Goal: Task Accomplishment & Management: Use online tool/utility

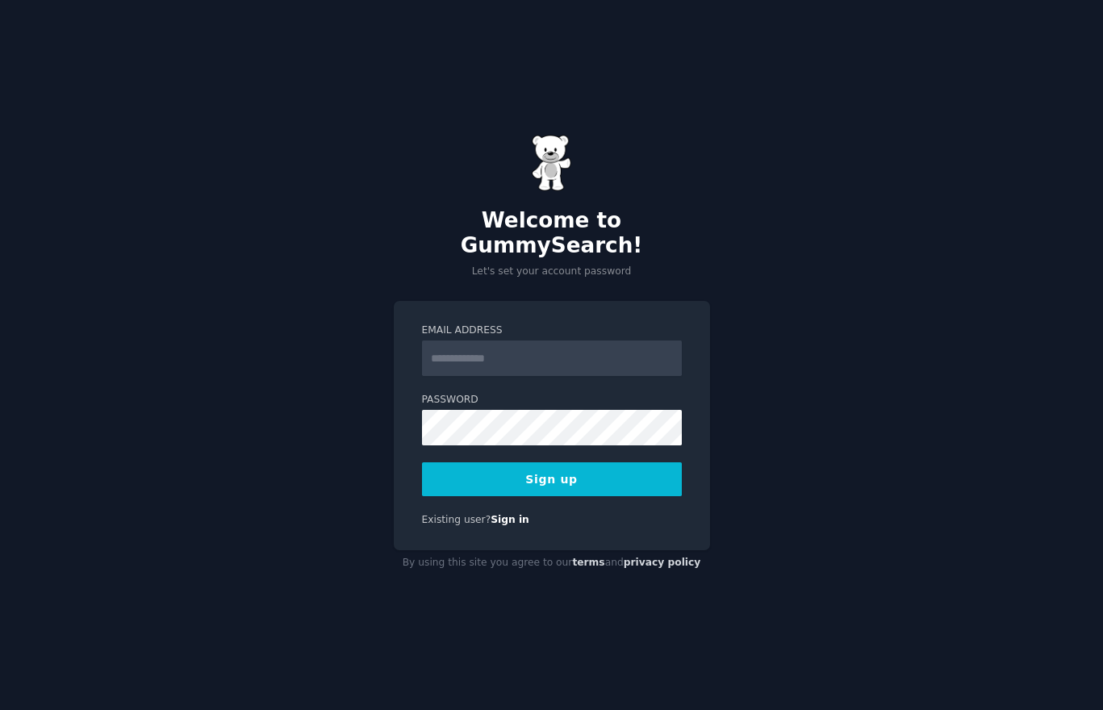
click at [838, 434] on div "Welcome to GummySearch! Let's set your account password Email Address Password …" at bounding box center [551, 355] width 1103 height 710
click at [551, 351] on input "Email Address" at bounding box center [552, 359] width 260 height 36
type input "**********"
click at [601, 463] on button "Sign up" at bounding box center [552, 480] width 260 height 34
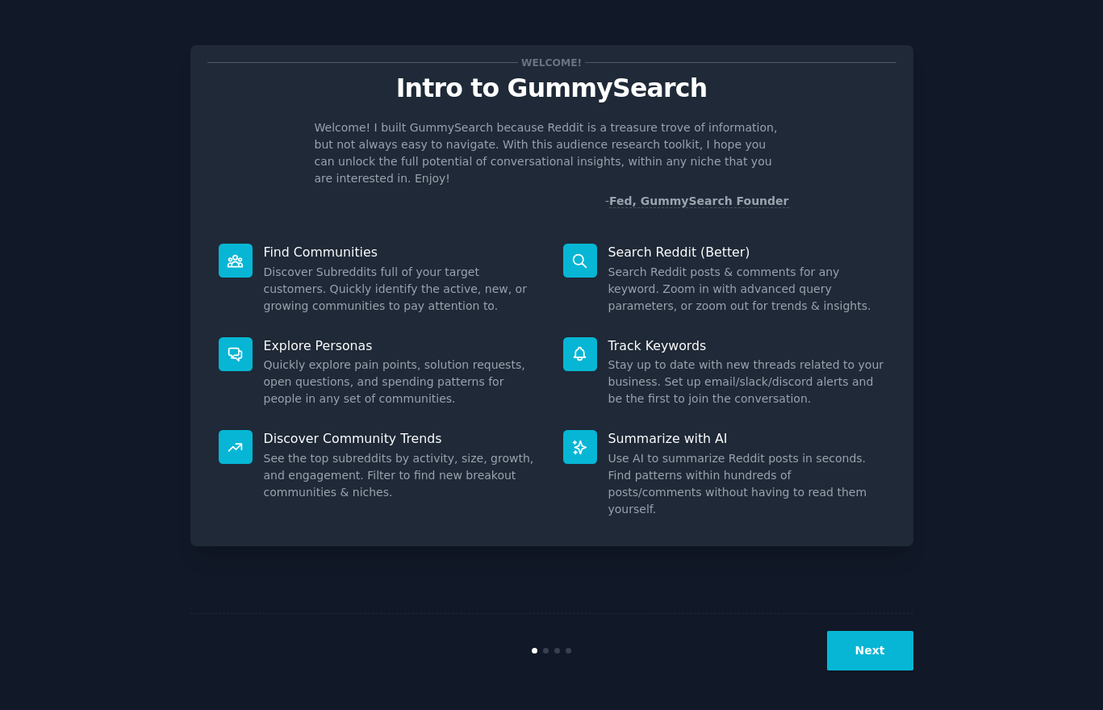
click at [879, 649] on button "Next" at bounding box center [870, 651] width 86 height 40
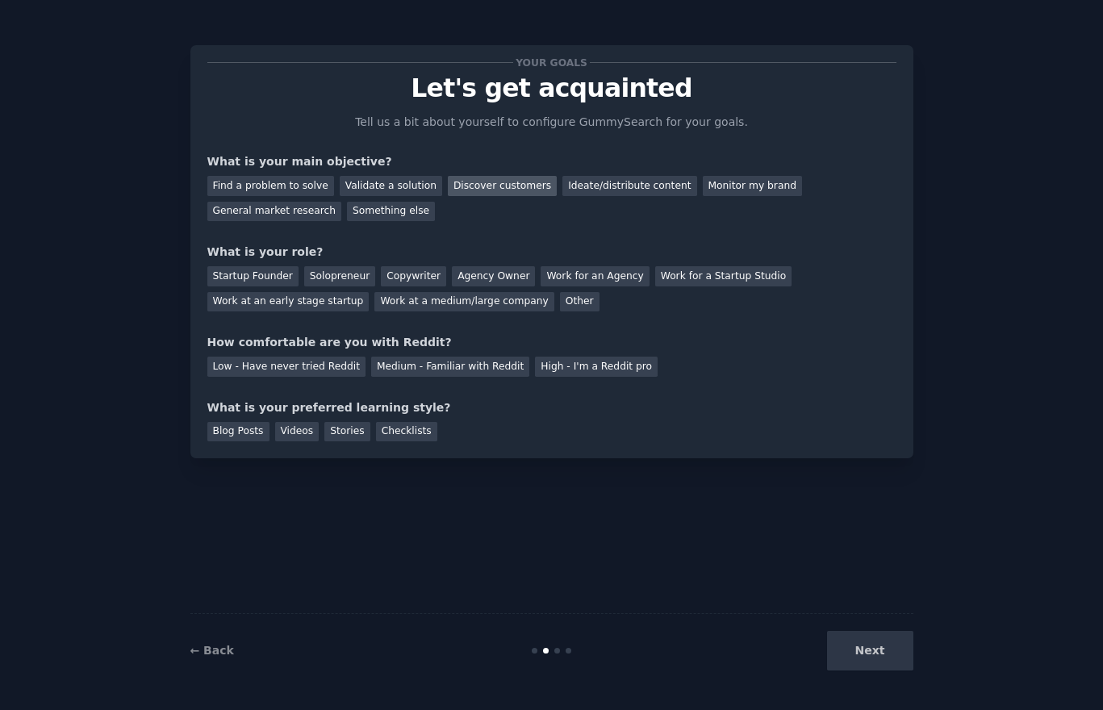
click at [505, 186] on div "Discover customers" at bounding box center [502, 186] width 109 height 20
click at [273, 179] on div "Find a problem to solve" at bounding box center [270, 186] width 127 height 20
click at [499, 188] on div "Discover customers" at bounding box center [502, 186] width 109 height 20
click at [333, 282] on div "Solopreneur" at bounding box center [339, 276] width 71 height 20
click at [423, 370] on div "Medium - Familiar with Reddit" at bounding box center [450, 367] width 158 height 20
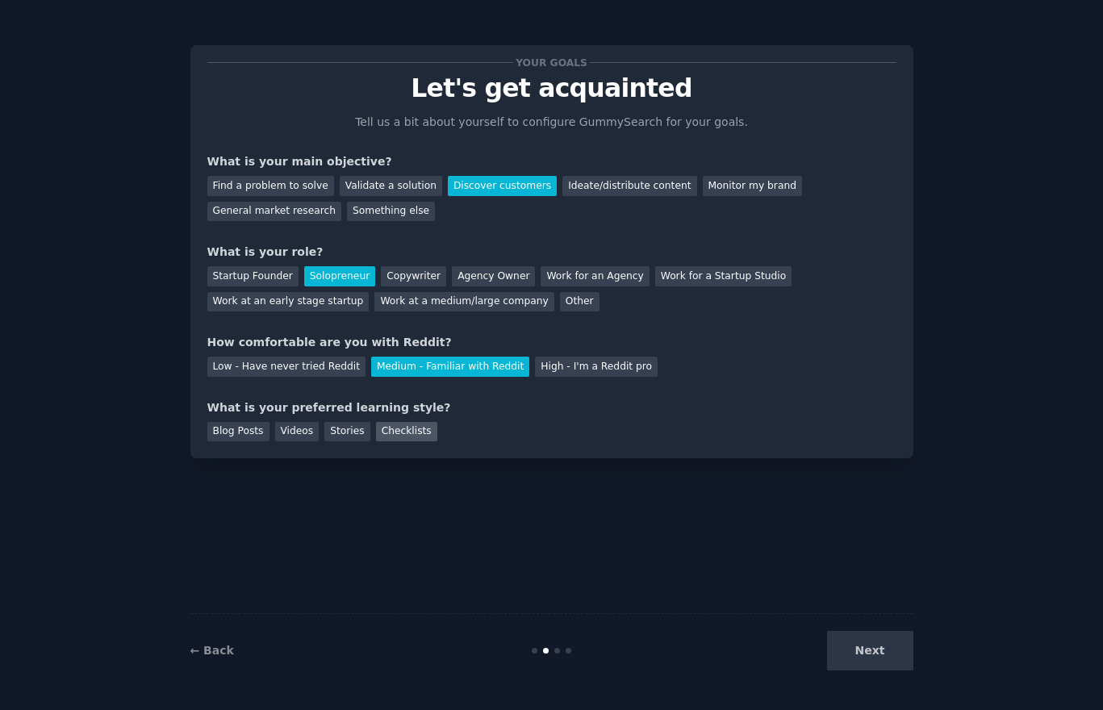
click at [405, 433] on div "Checklists" at bounding box center [406, 432] width 61 height 20
click at [874, 653] on button "Next" at bounding box center [870, 651] width 86 height 40
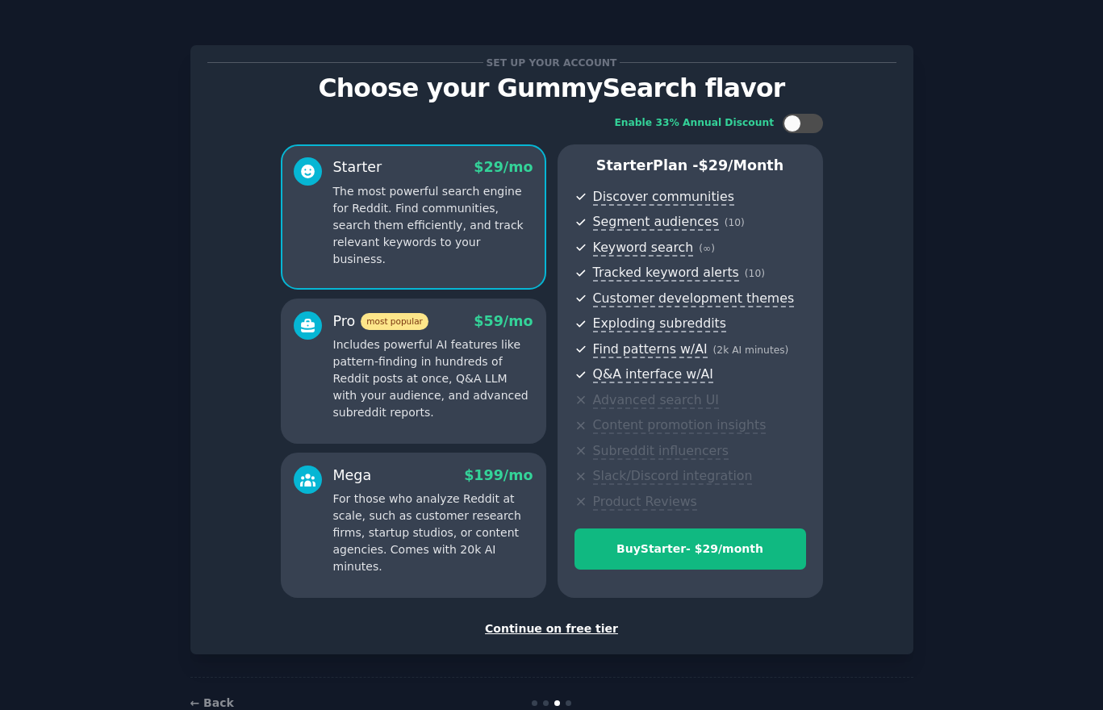
click at [591, 628] on div "Continue on free tier" at bounding box center [551, 629] width 689 height 17
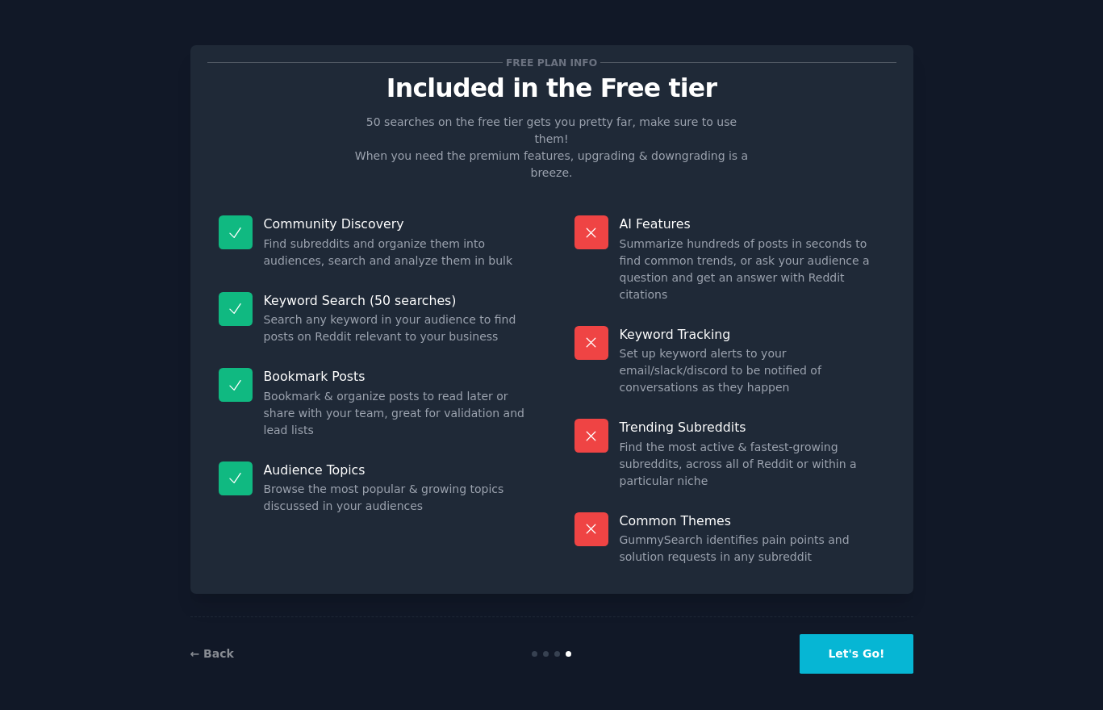
click at [873, 656] on button "Let's Go!" at bounding box center [856, 654] width 113 height 40
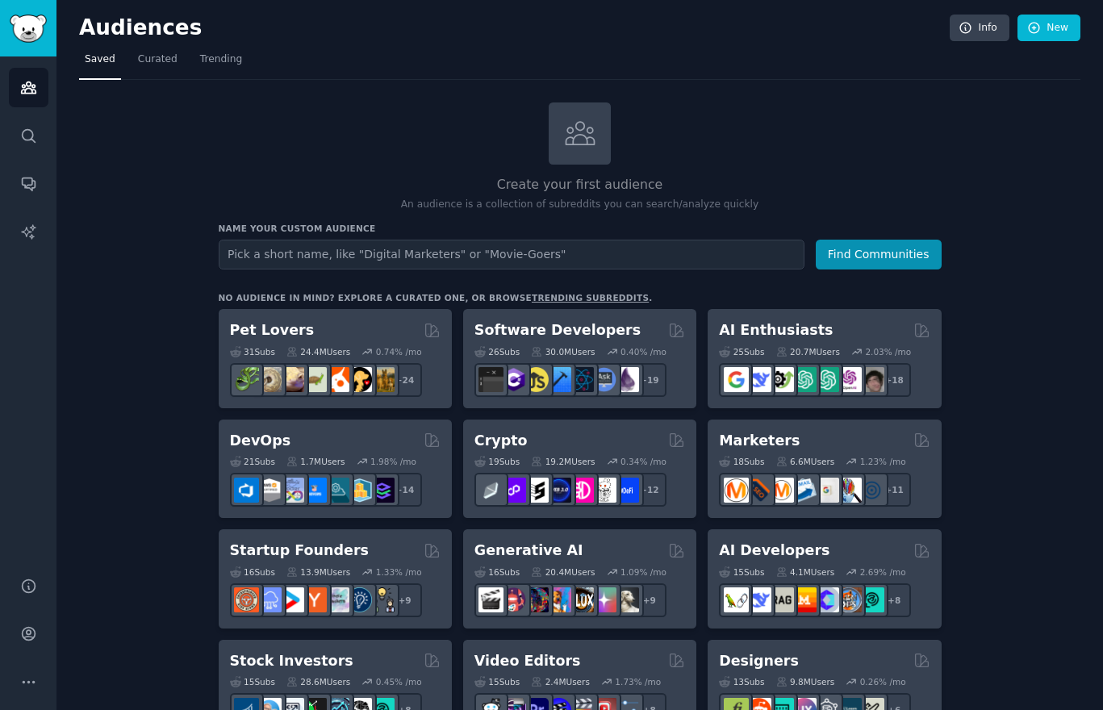
click at [405, 249] on input "text" at bounding box center [512, 255] width 586 height 30
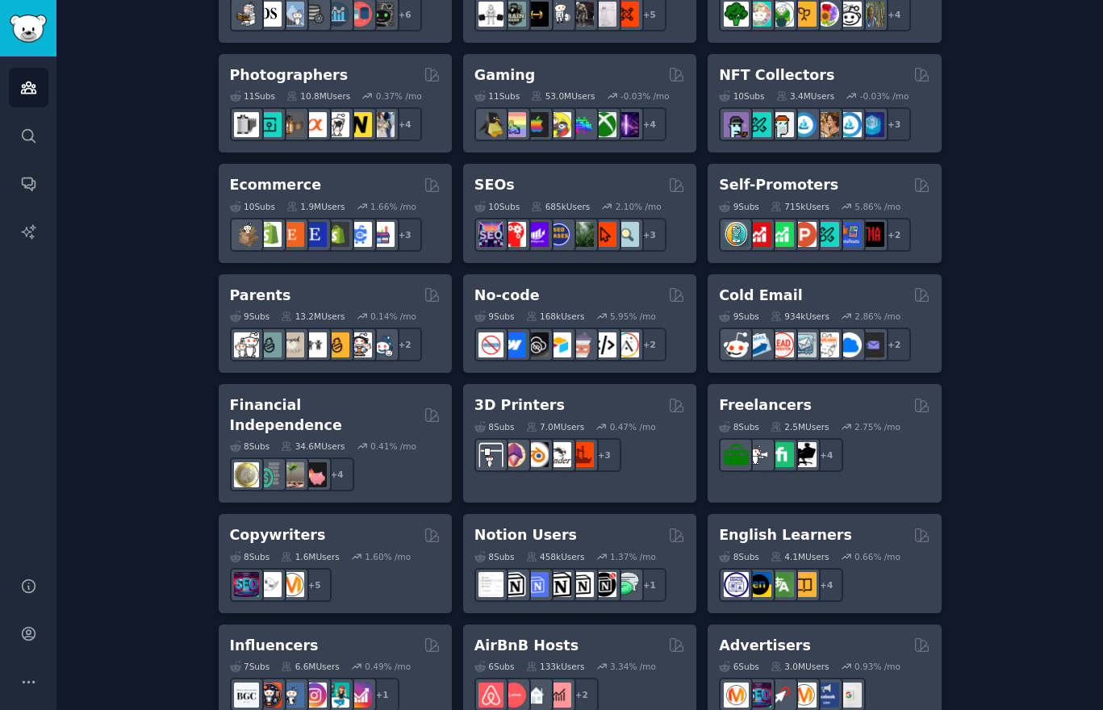
scroll to position [741, 0]
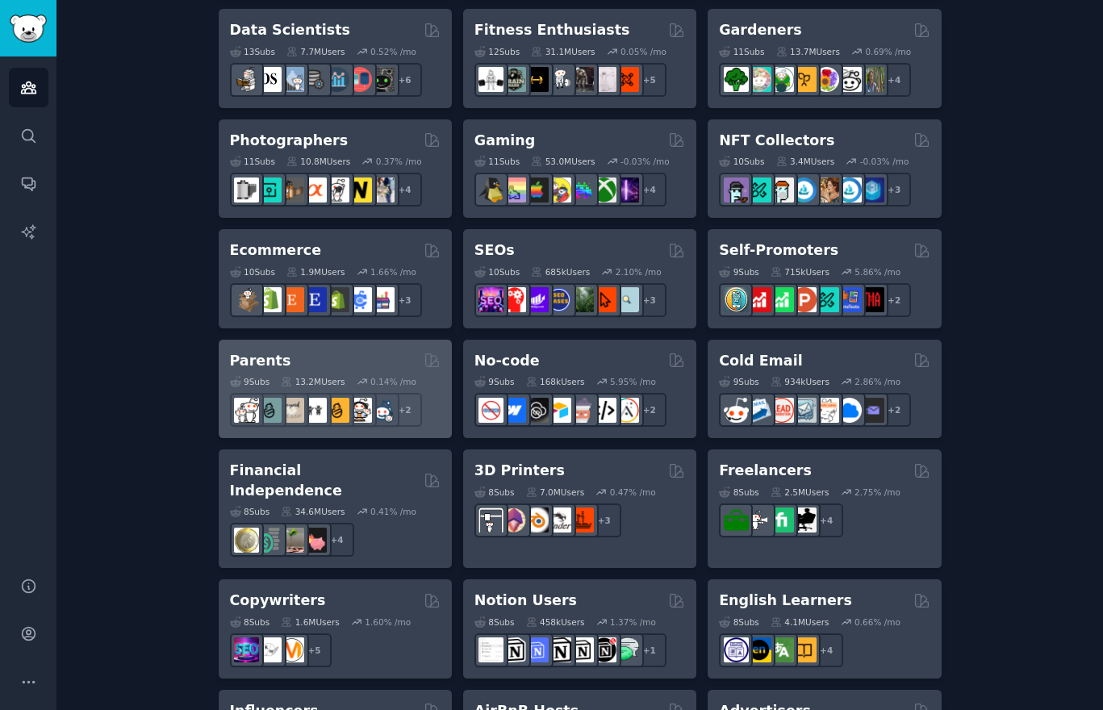
click at [355, 358] on div "Parents" at bounding box center [335, 361] width 211 height 20
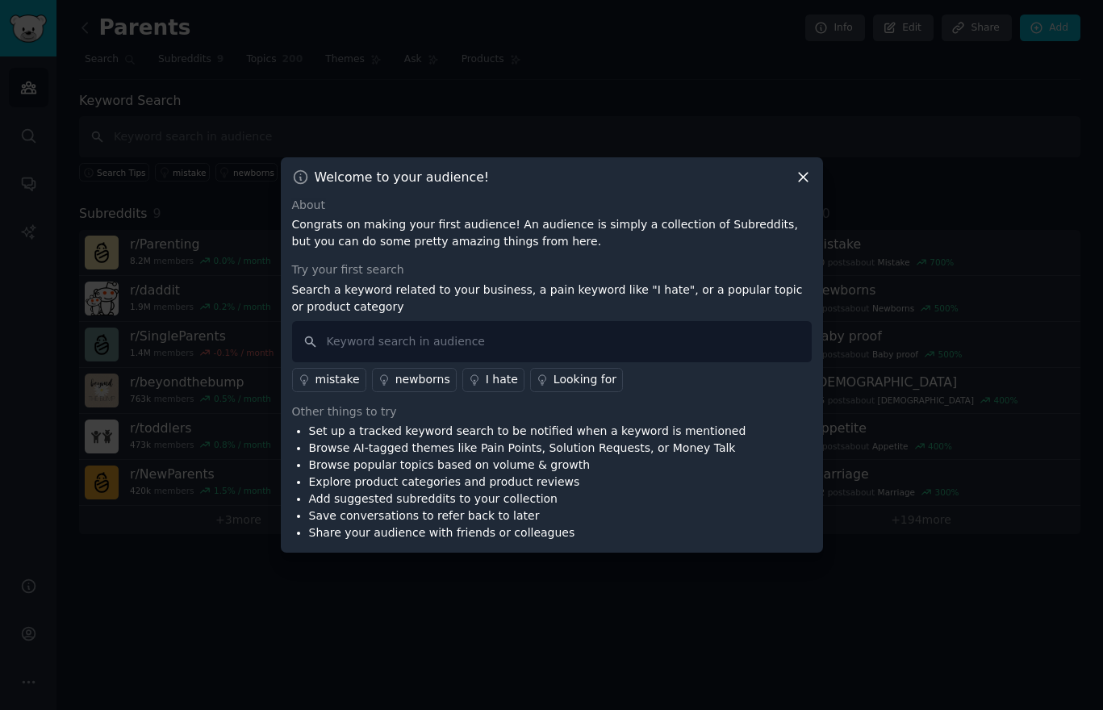
click at [806, 178] on icon at bounding box center [803, 177] width 9 height 9
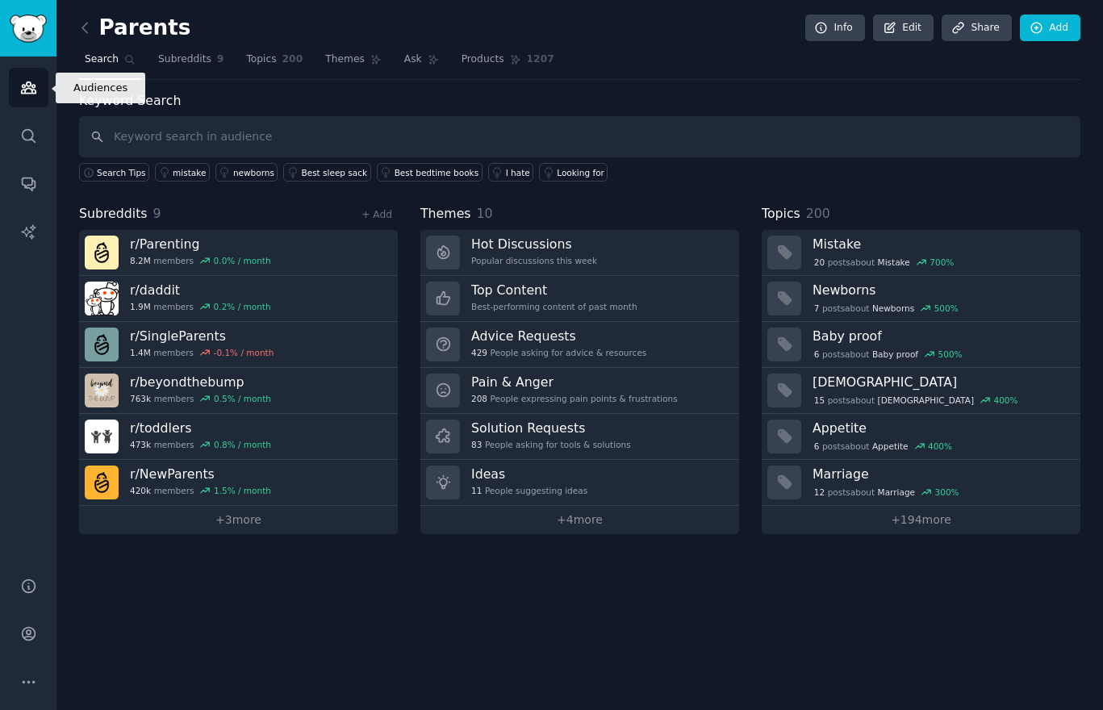
click at [36, 86] on link "Audiences" at bounding box center [29, 88] width 40 height 40
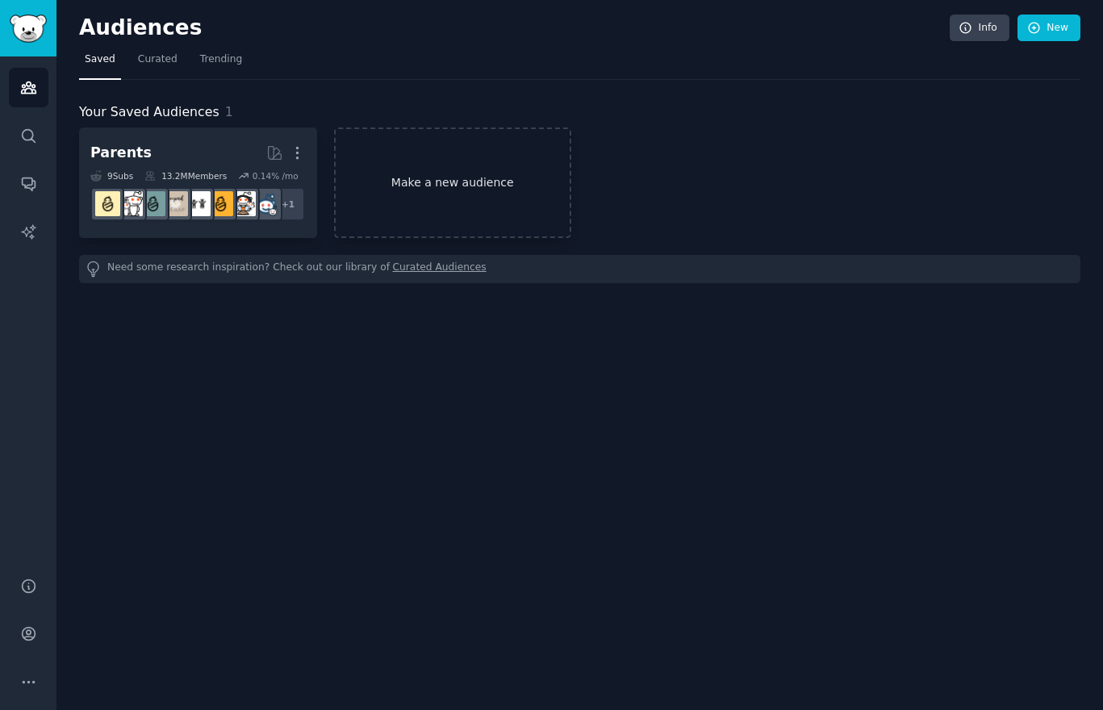
click at [478, 203] on link "Make a new audience" at bounding box center [453, 183] width 238 height 111
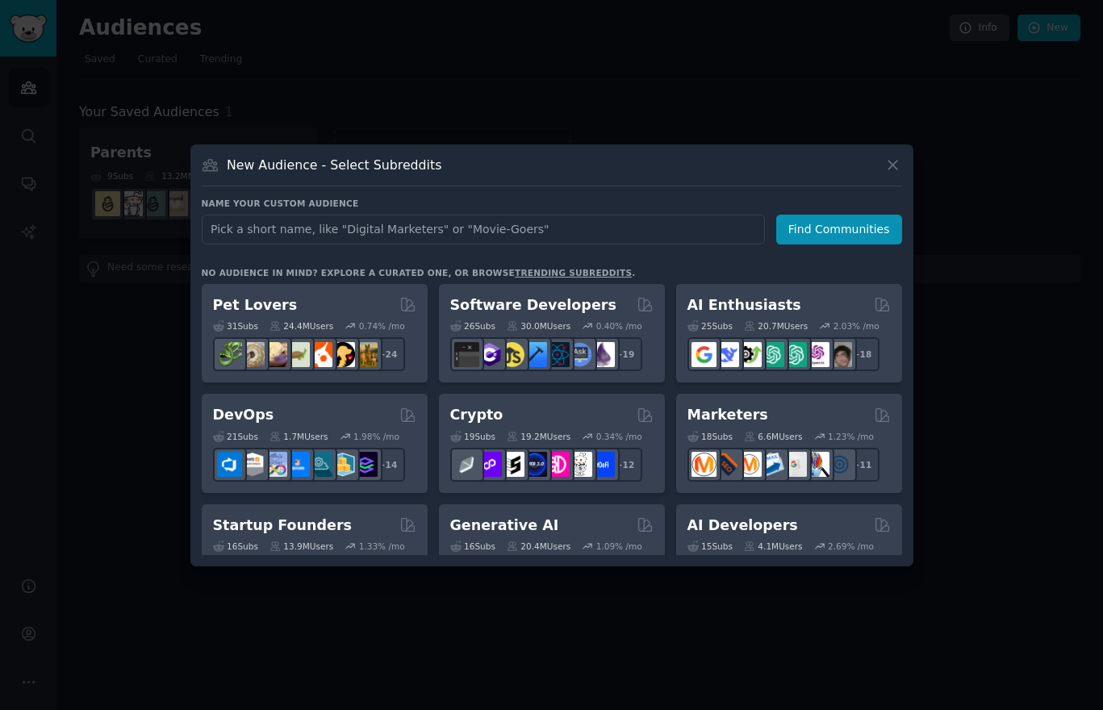
click at [428, 237] on input "text" at bounding box center [483, 230] width 563 height 30
type input "[MEDICAL_DATA]"
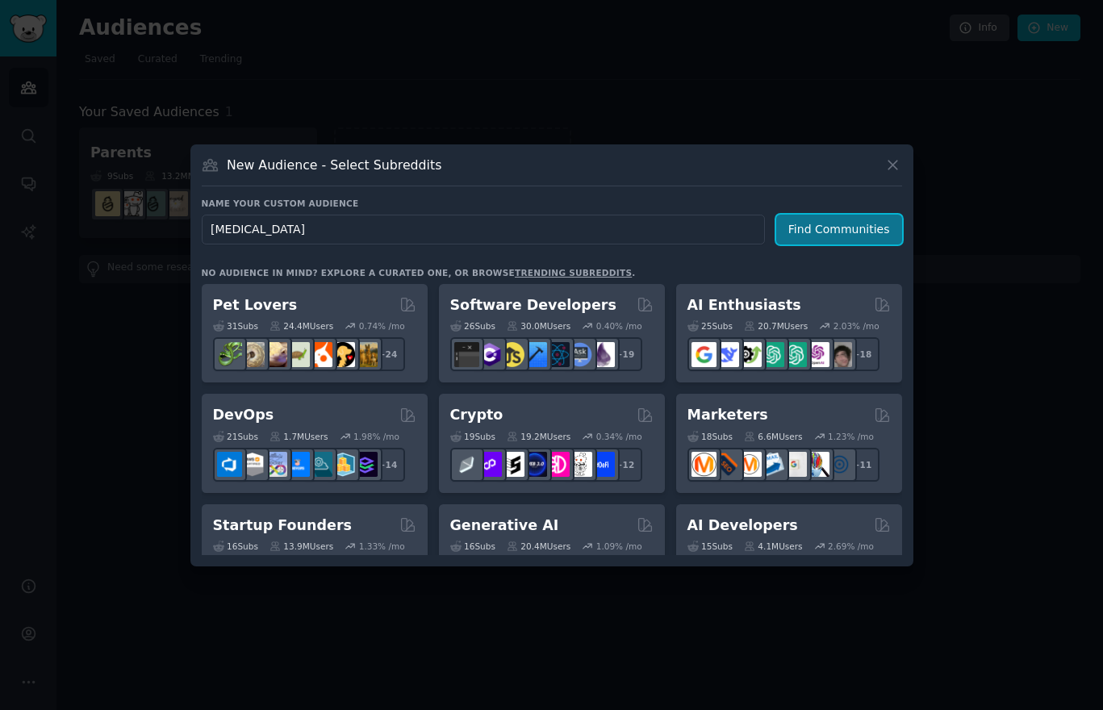
click at [795, 237] on button "Find Communities" at bounding box center [840, 230] width 126 height 30
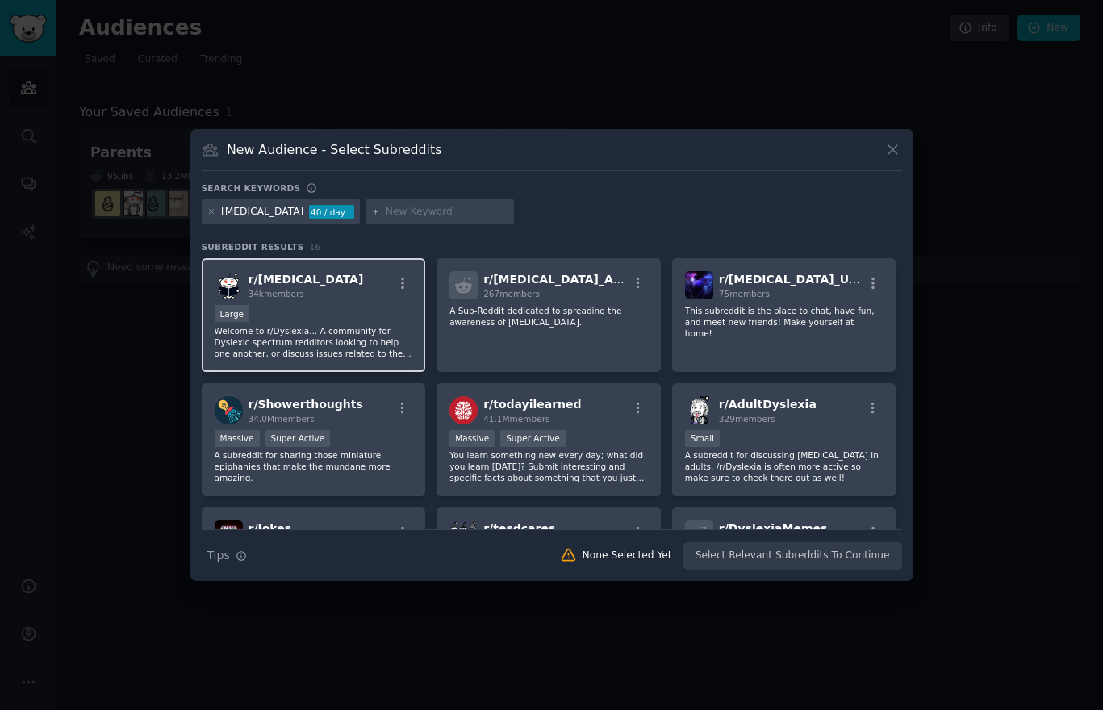
click at [389, 340] on p "Welcome to r/Dyslexia... A community for Dyslexic spectrum redditors looking to…" at bounding box center [314, 342] width 199 height 34
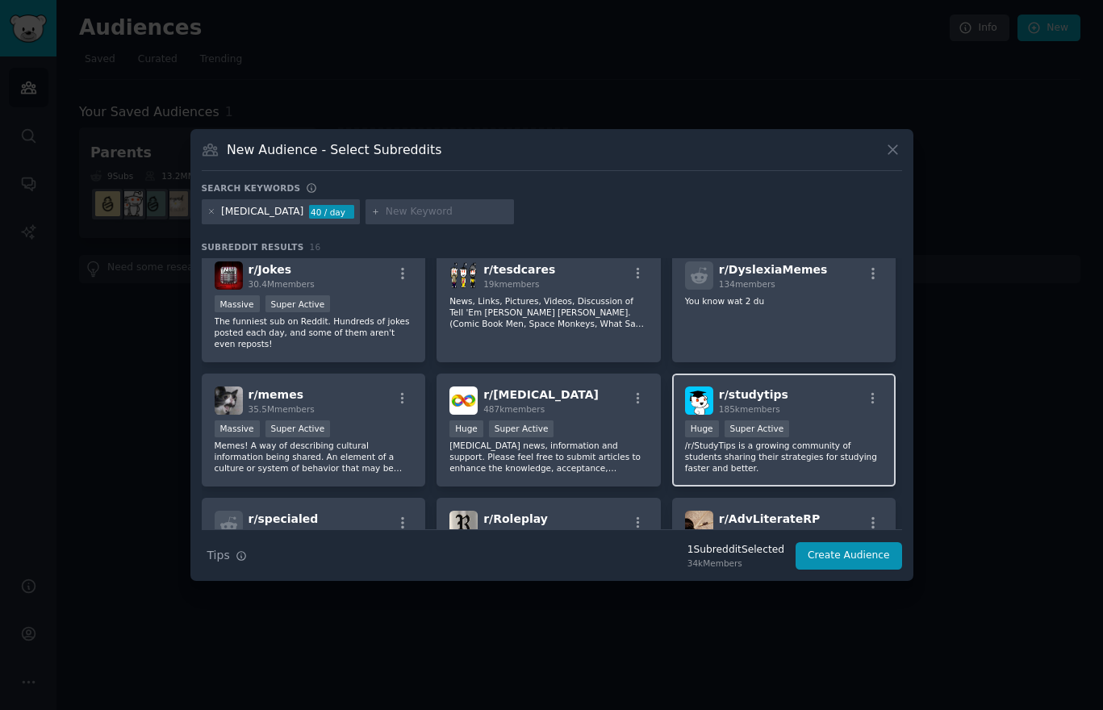
scroll to position [256, 0]
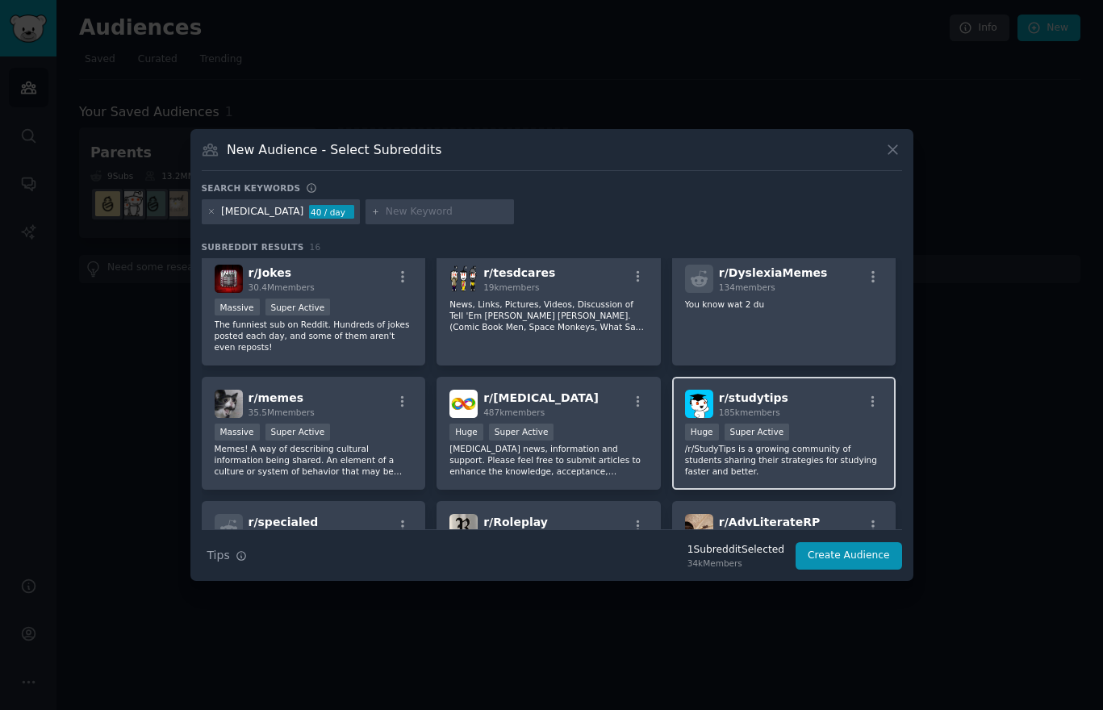
click at [806, 463] on p "/r/StudyTips is a growing community of students sharing their strategies for st…" at bounding box center [784, 460] width 199 height 34
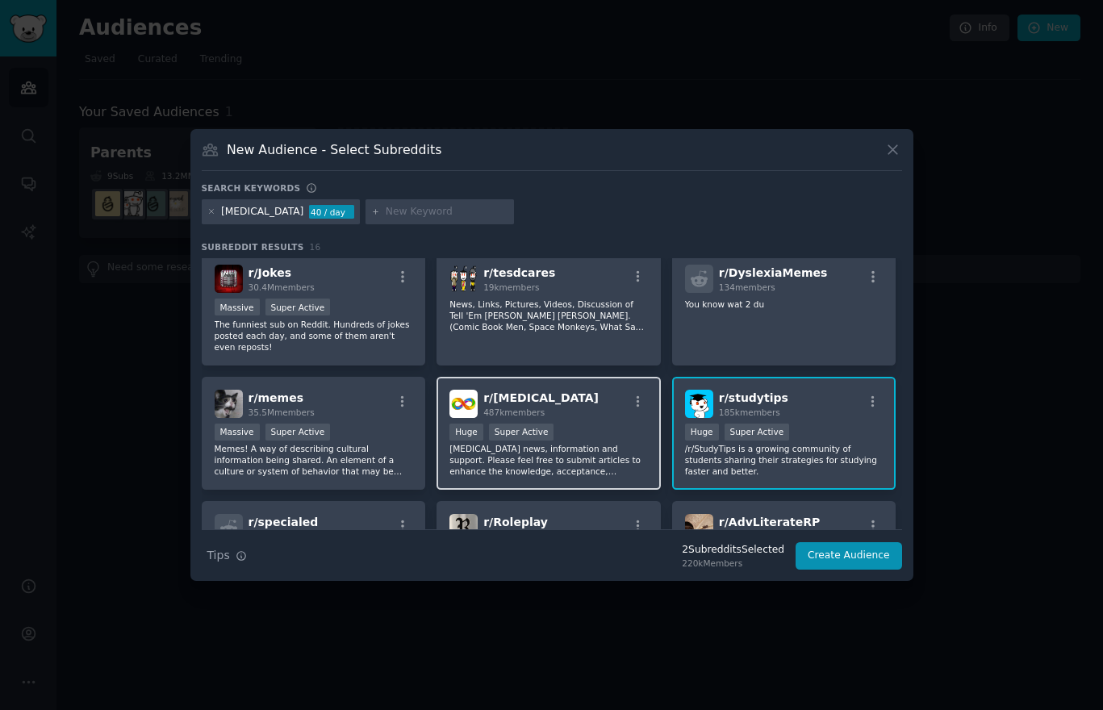
click at [582, 467] on p "[MEDICAL_DATA] news, information and support. Please feel free to submit articl…" at bounding box center [549, 460] width 199 height 34
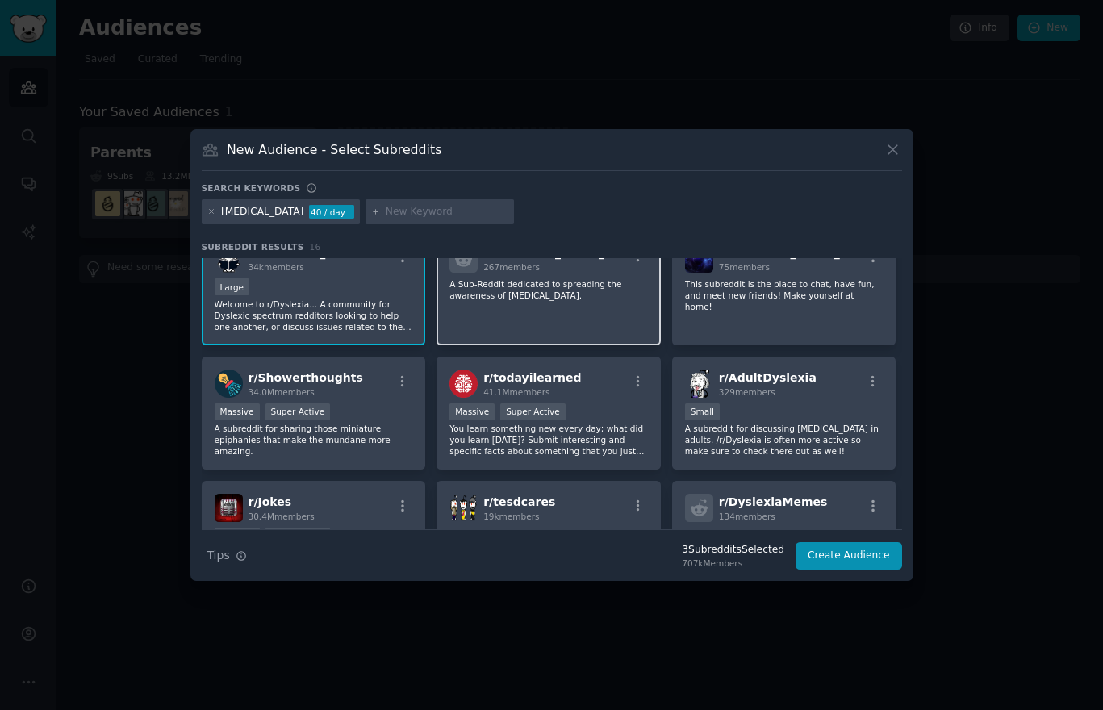
scroll to position [0, 0]
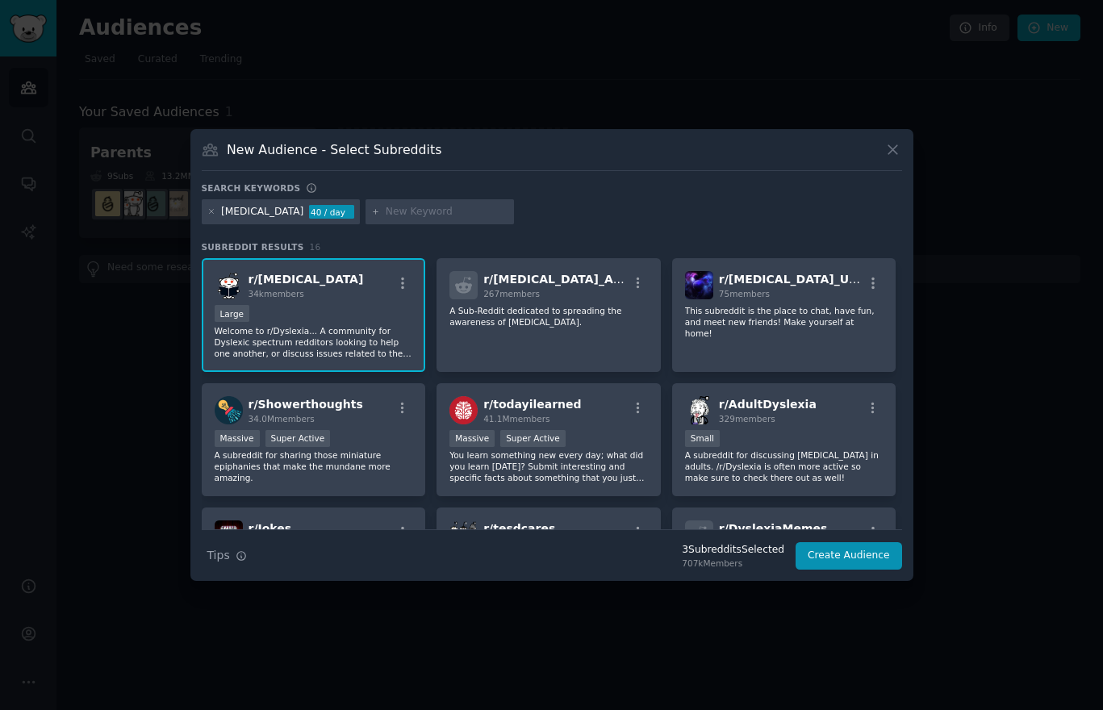
click at [386, 210] on input "text" at bounding box center [447, 212] width 123 height 15
type input "homeschool"
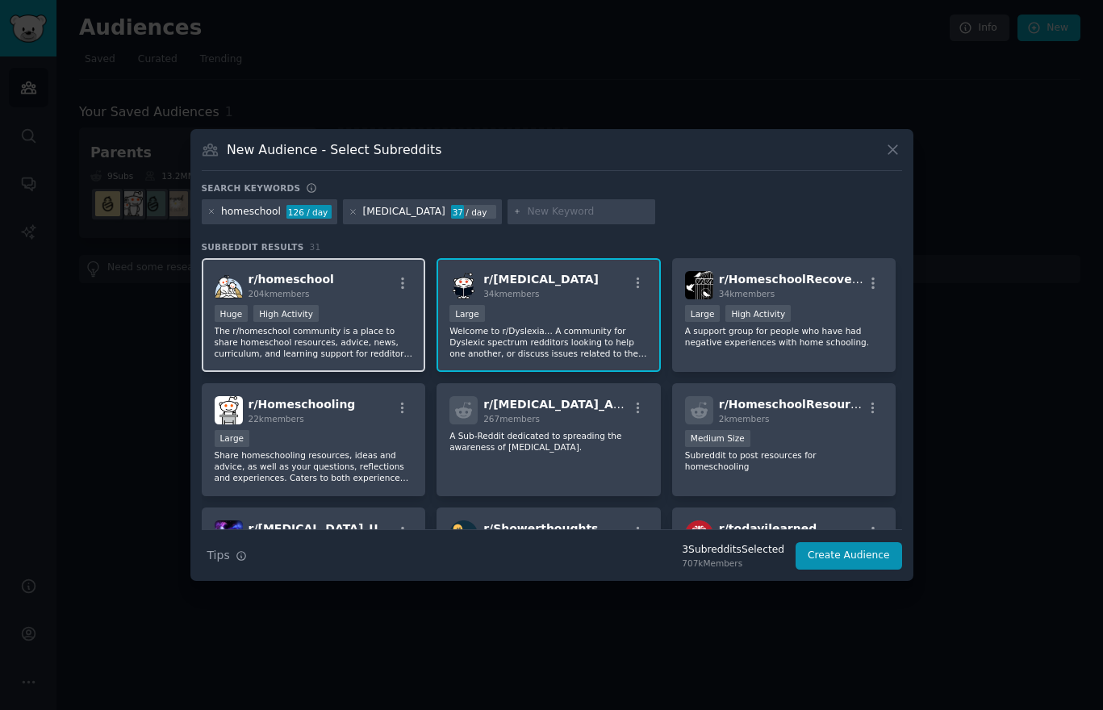
click at [383, 339] on p "The r/homeschool community is a place to share homeschool resources, advice, ne…" at bounding box center [314, 342] width 199 height 34
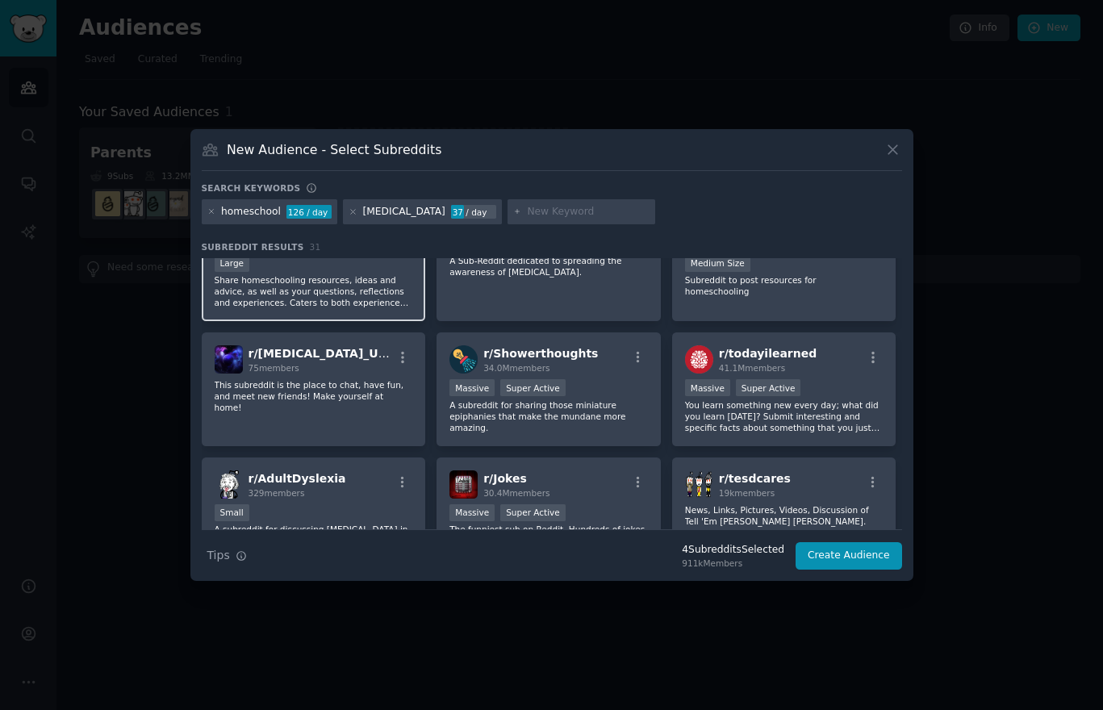
click at [281, 286] on p "Share homeschooling resources, ideas and advice, as well as your questions, ref…" at bounding box center [314, 291] width 199 height 34
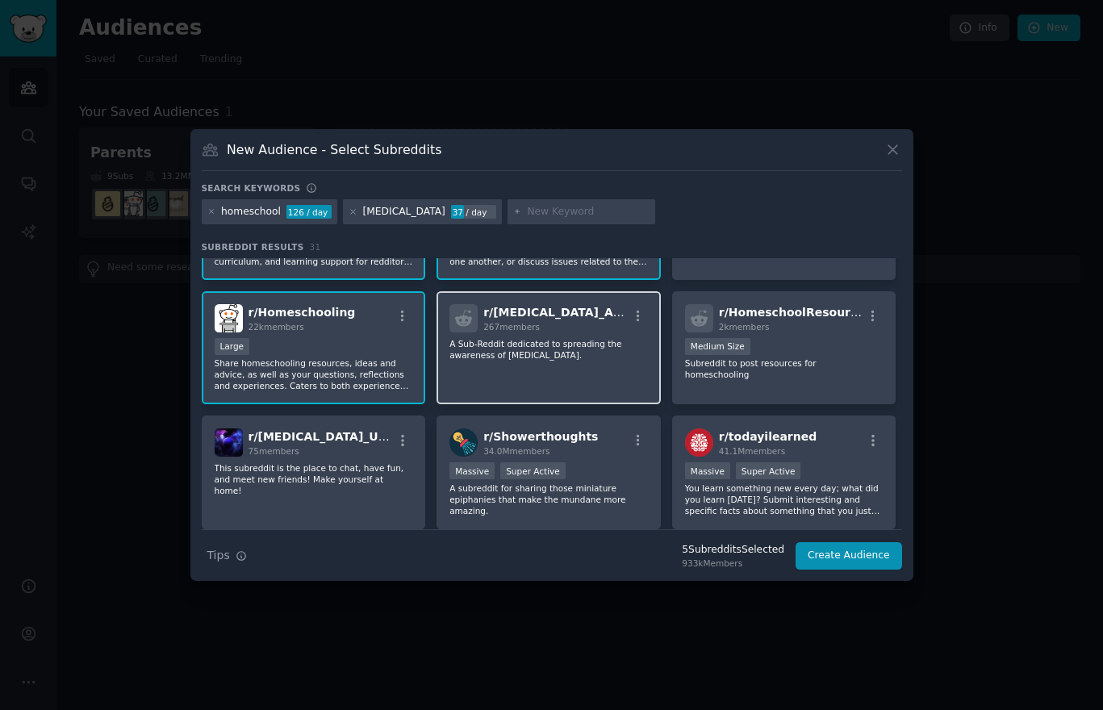
scroll to position [74, 0]
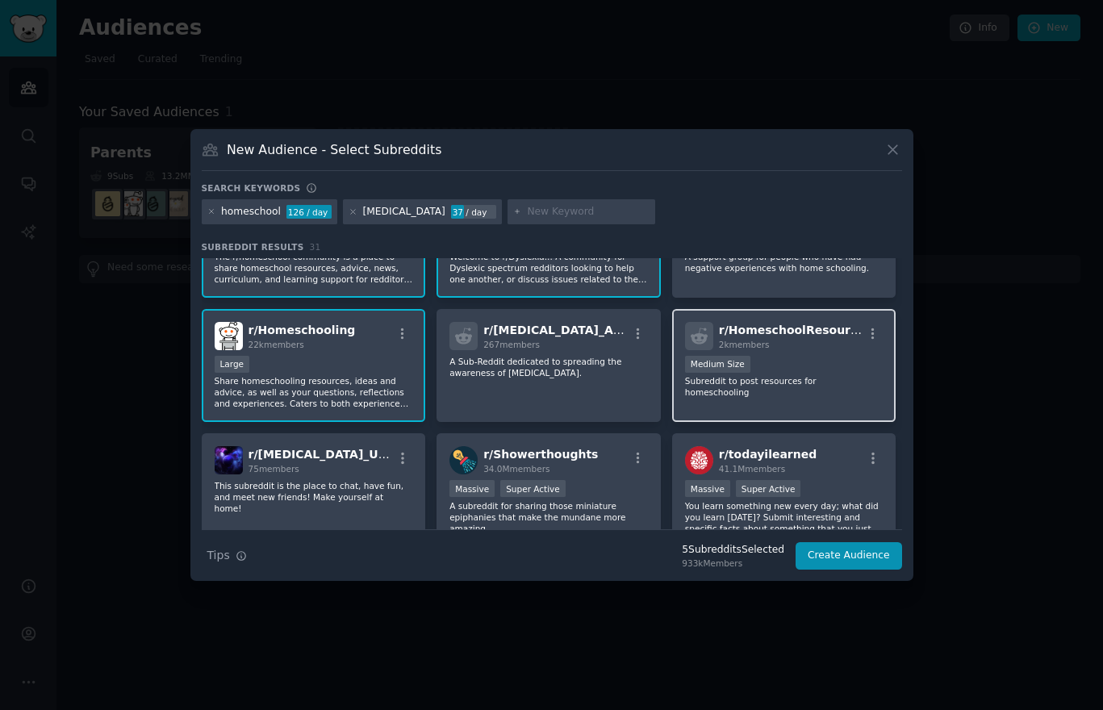
click at [769, 401] on div "r/ HomeschoolResources 2k members 1000 - 10,000 members Medium Size Subreddit t…" at bounding box center [784, 366] width 224 height 114
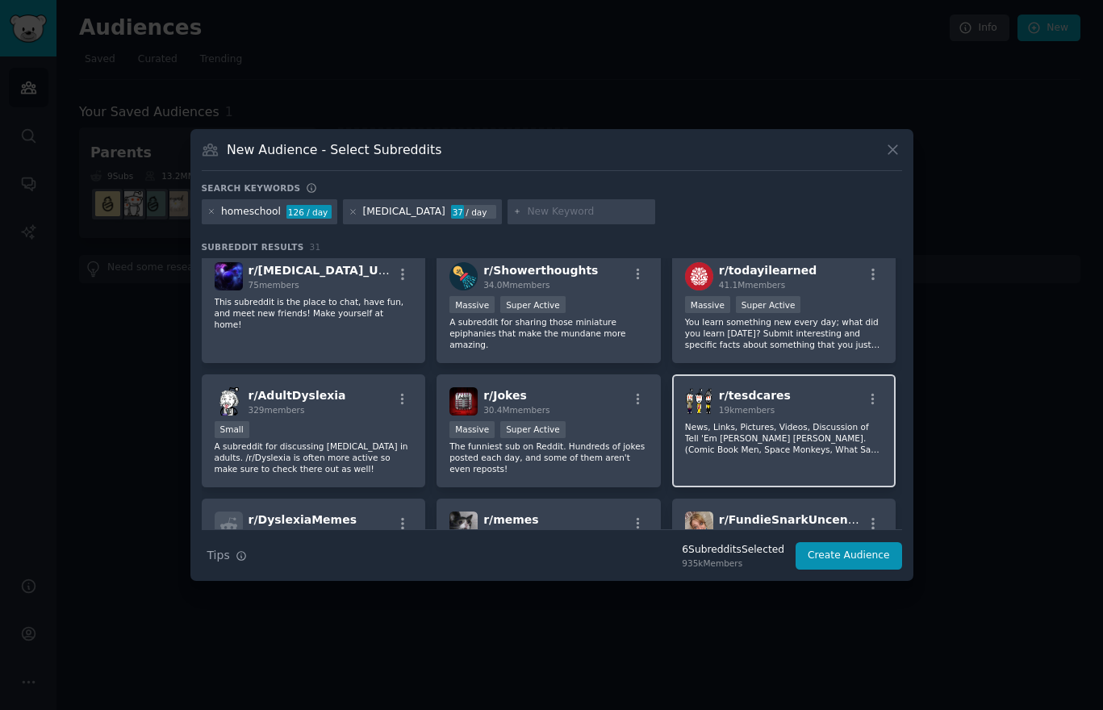
scroll to position [266, 0]
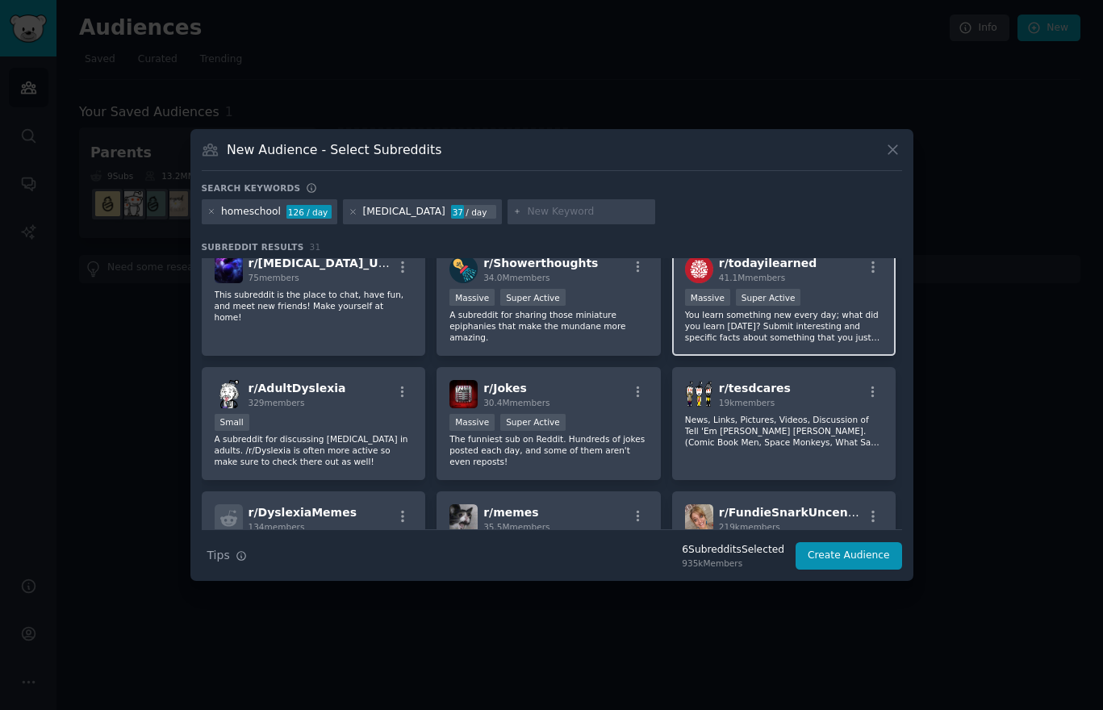
click at [760, 340] on p "You learn something new every day; what did you learn [DATE]? Submit interestin…" at bounding box center [784, 326] width 199 height 34
click at [743, 345] on div "r/ todayilearned 41.1M members Massive Super Active You learn something new eve…" at bounding box center [784, 299] width 224 height 114
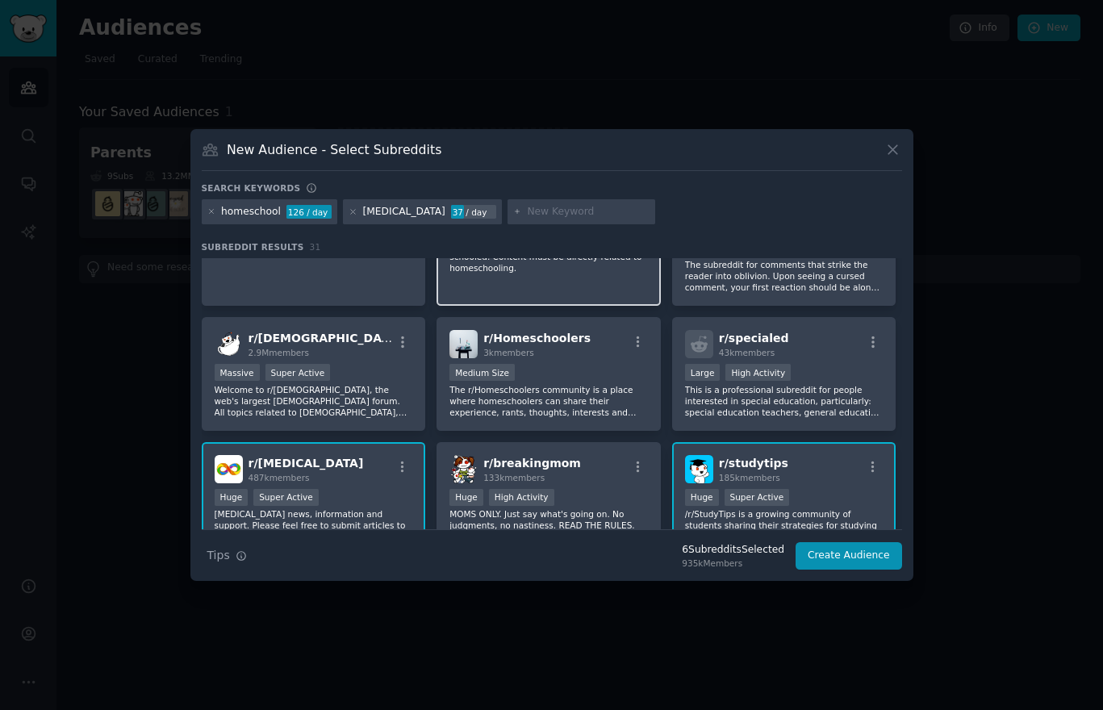
scroll to position [691, 0]
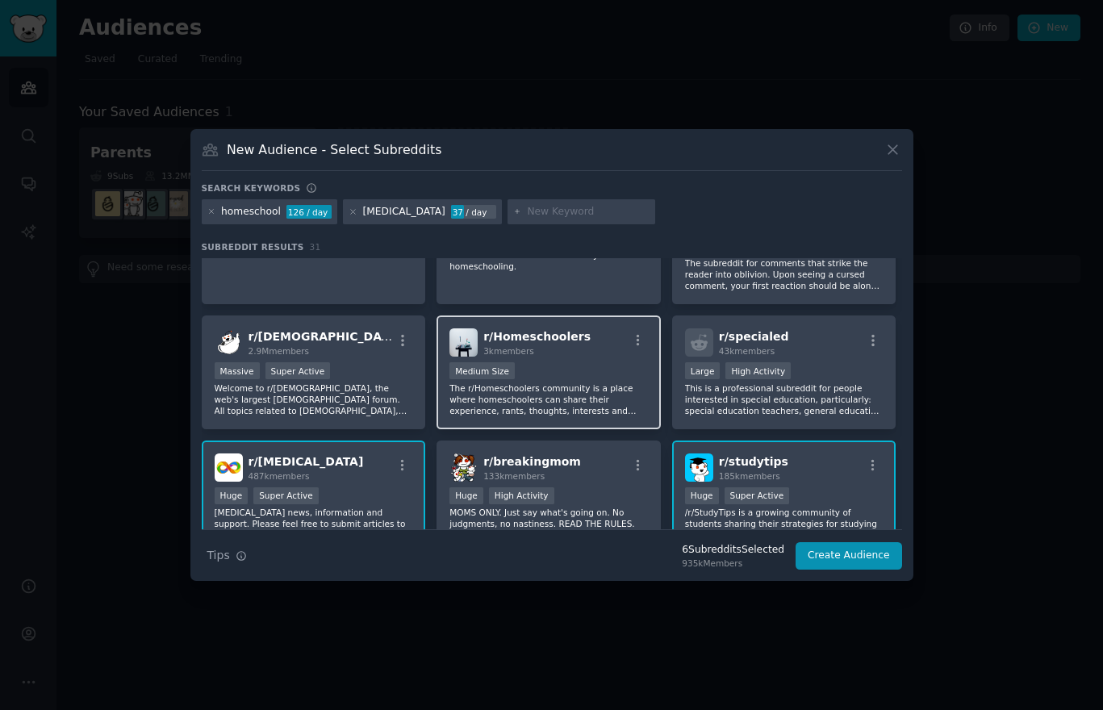
click at [610, 379] on div "Medium Size" at bounding box center [549, 372] width 199 height 20
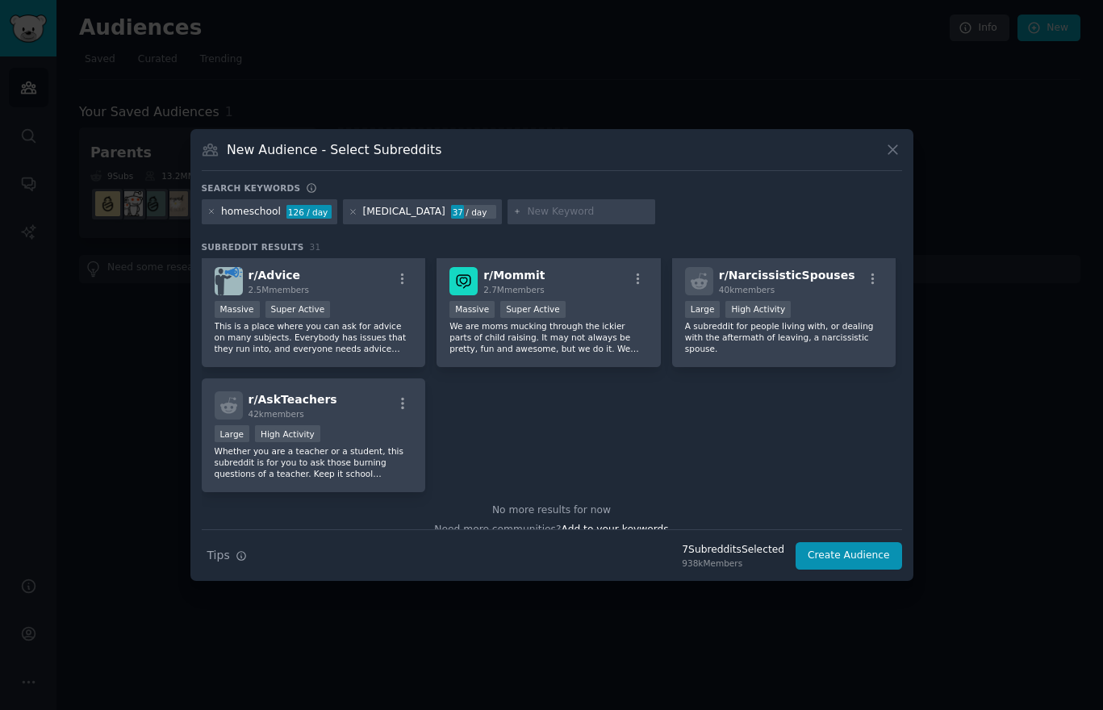
scroll to position [1107, 0]
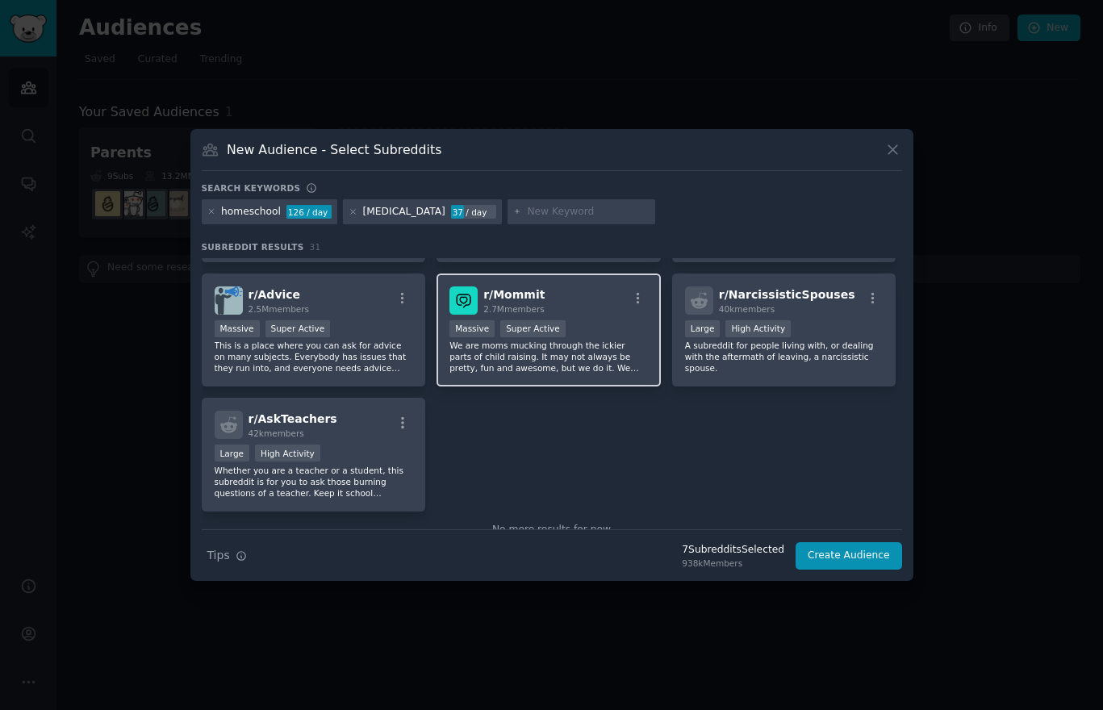
click at [601, 356] on p "We are moms mucking through the ickier parts of child raising. It may not alway…" at bounding box center [549, 357] width 199 height 34
click at [547, 207] on input "text" at bounding box center [588, 212] width 123 height 15
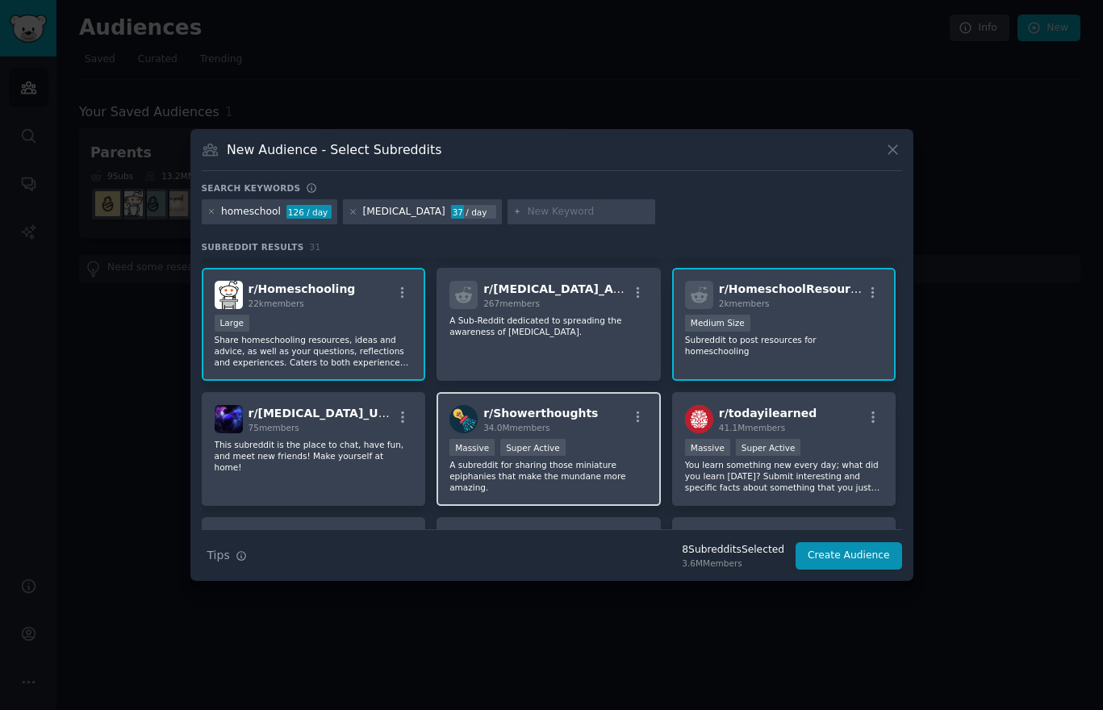
scroll to position [0, 0]
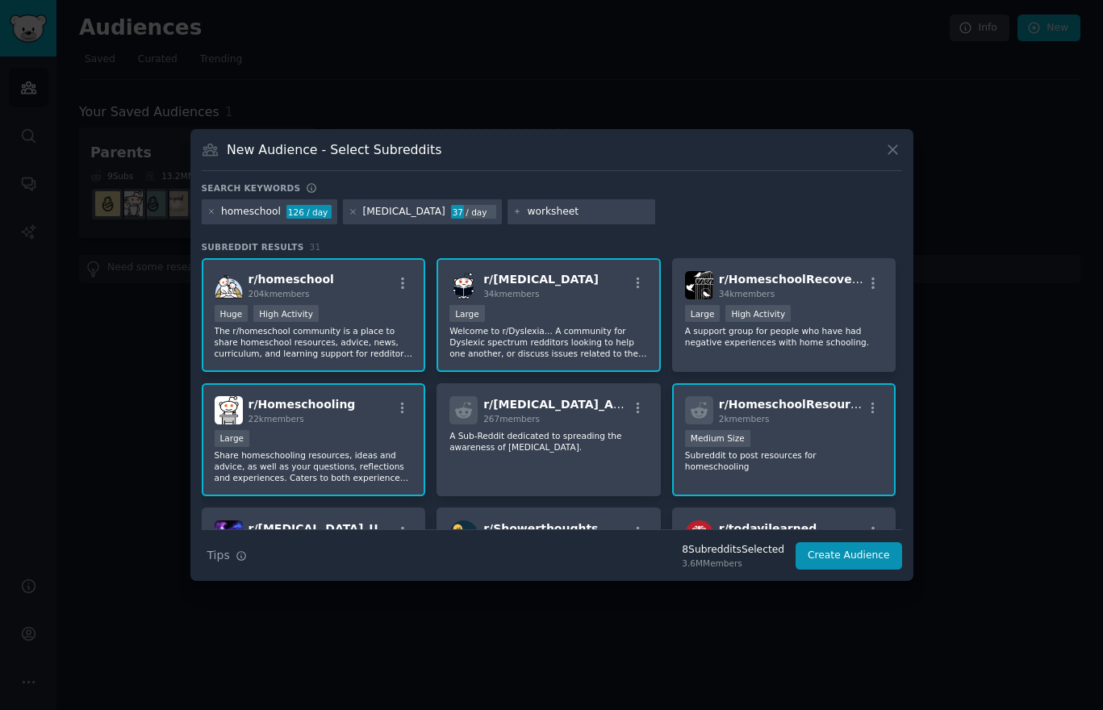
type input "worksheets"
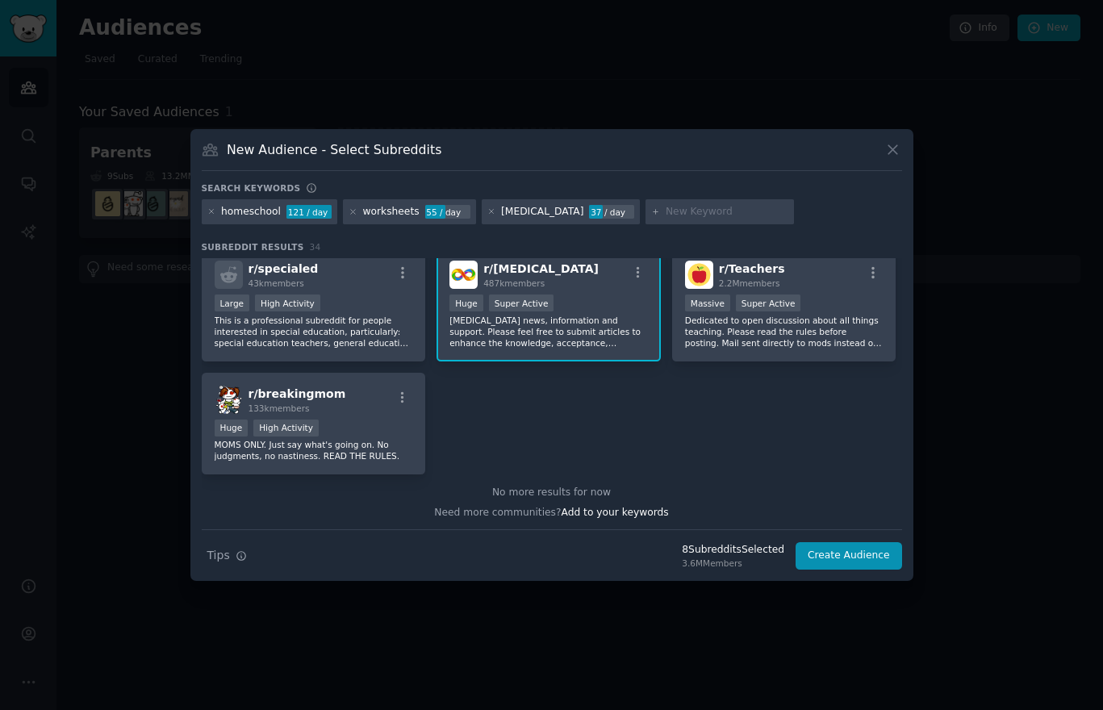
scroll to position [1259, 0]
click at [860, 555] on button "Create Audience" at bounding box center [849, 555] width 107 height 27
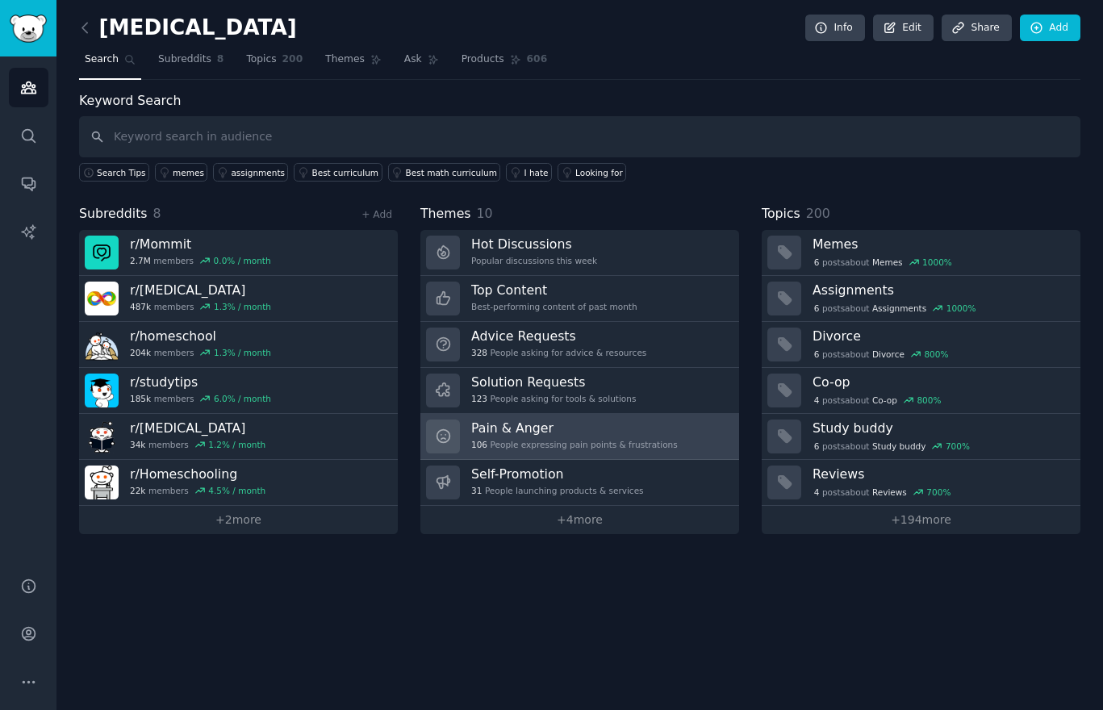
click at [683, 446] on link "Pain & Anger 106 People expressing pain points & frustrations" at bounding box center [580, 437] width 319 height 46
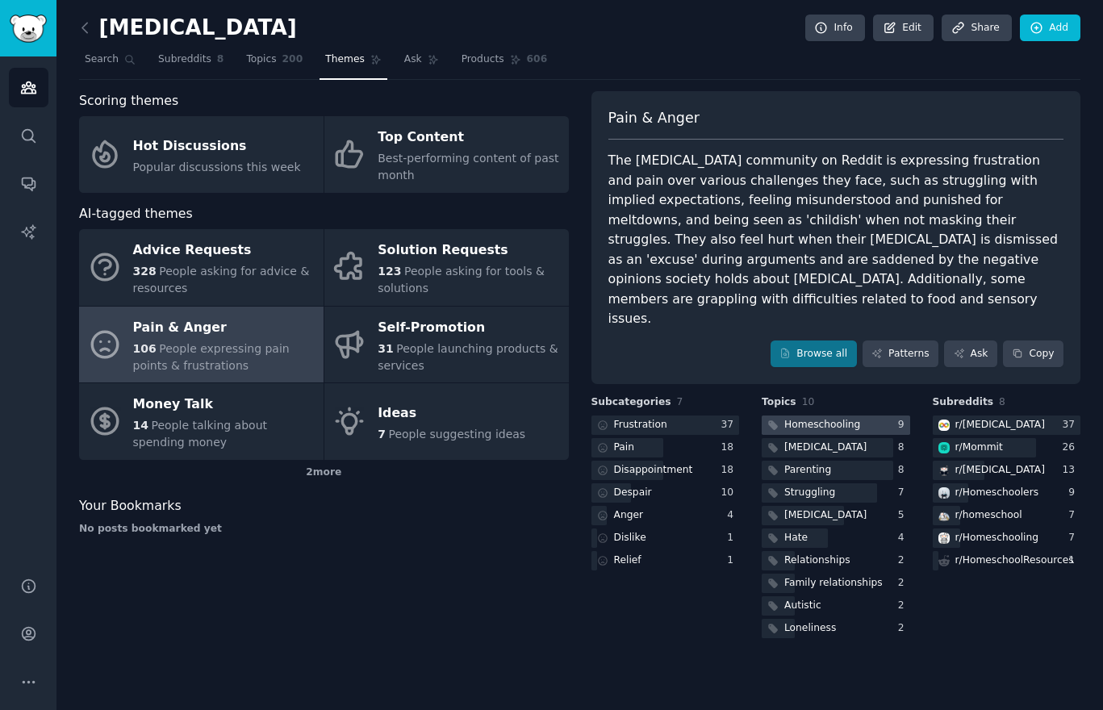
click at [870, 416] on div at bounding box center [836, 426] width 149 height 20
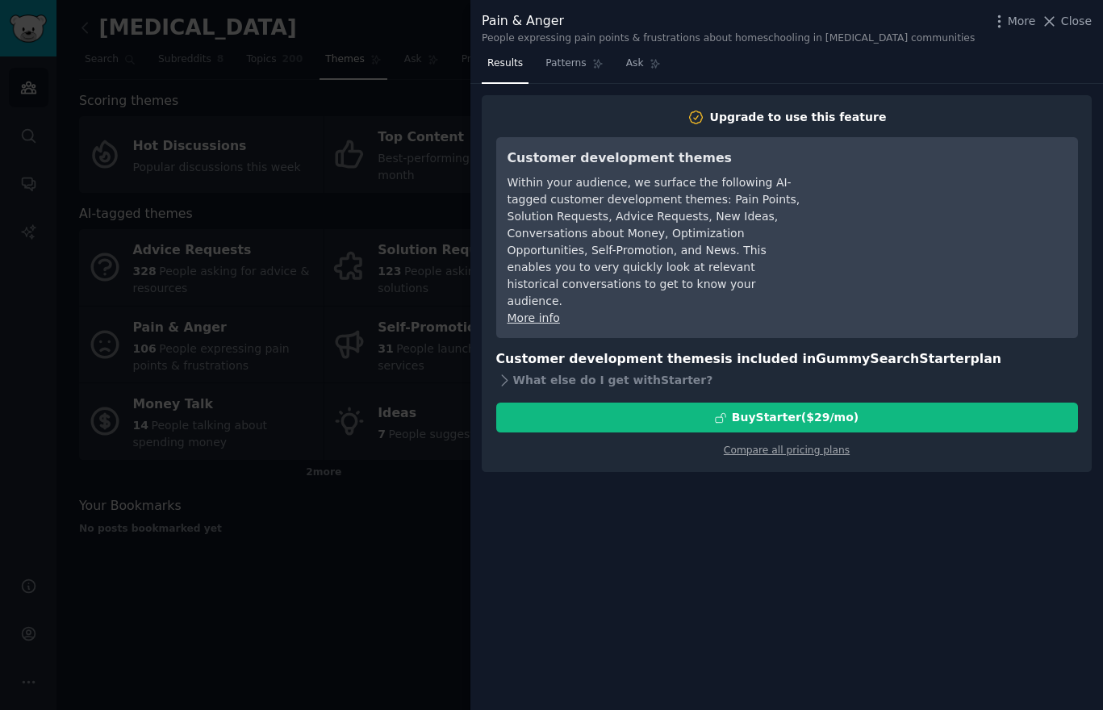
click at [414, 566] on div at bounding box center [551, 355] width 1103 height 710
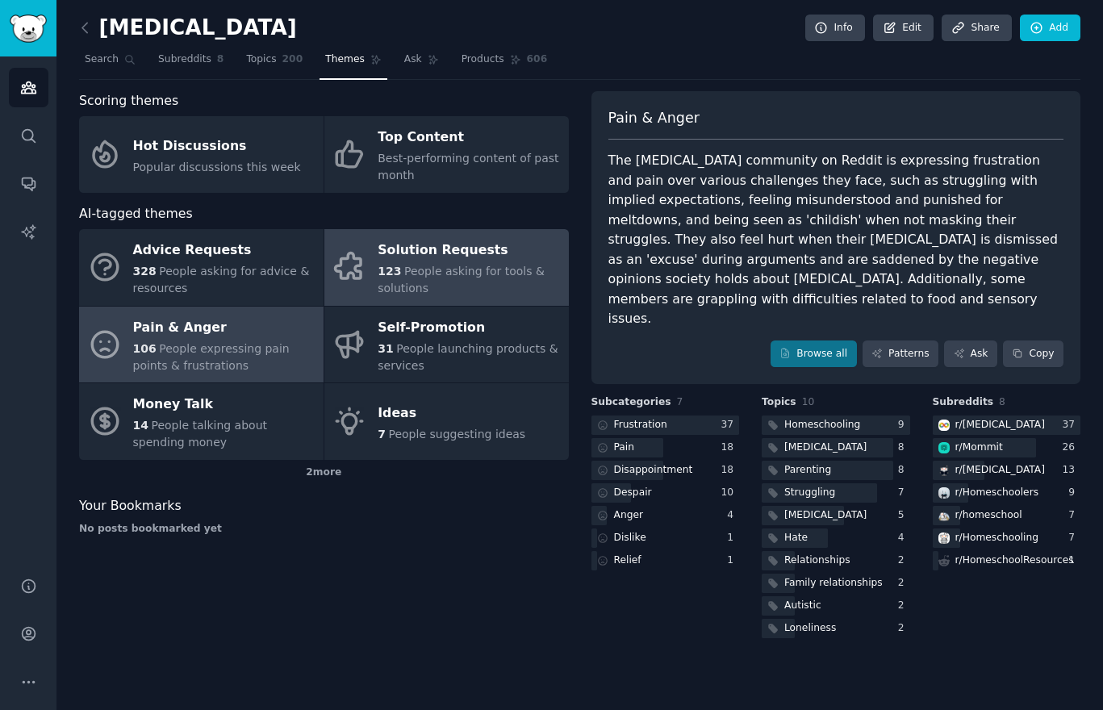
click at [496, 268] on span "People asking for tools & solutions" at bounding box center [461, 280] width 167 height 30
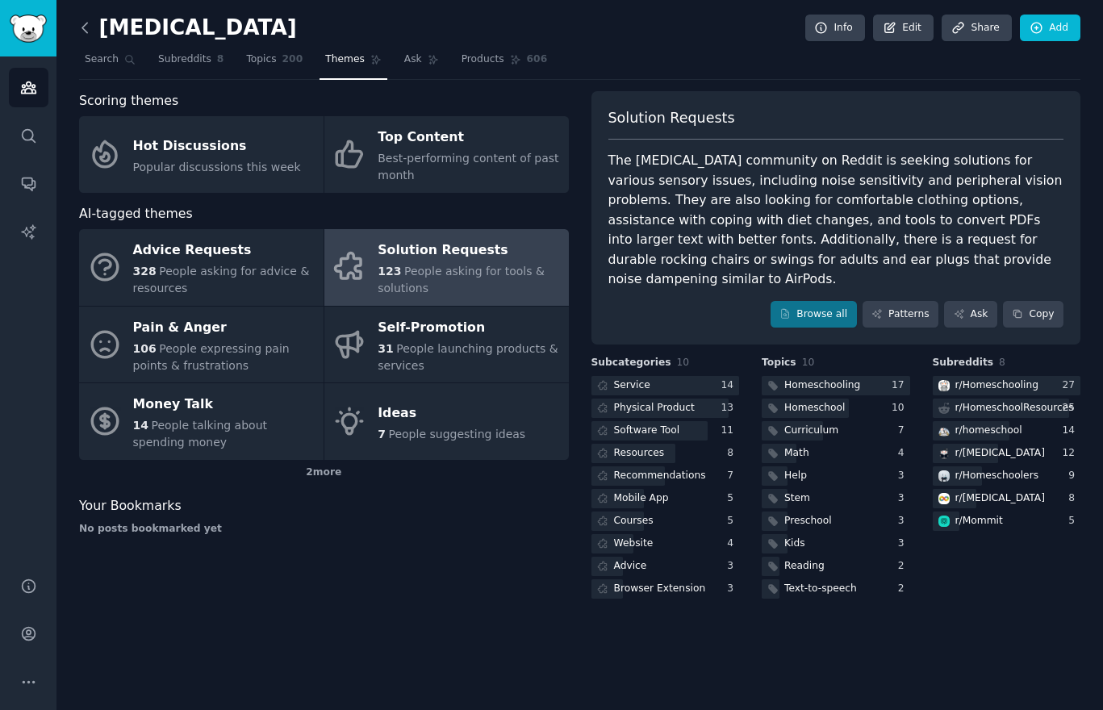
click at [84, 32] on icon at bounding box center [85, 27] width 17 height 17
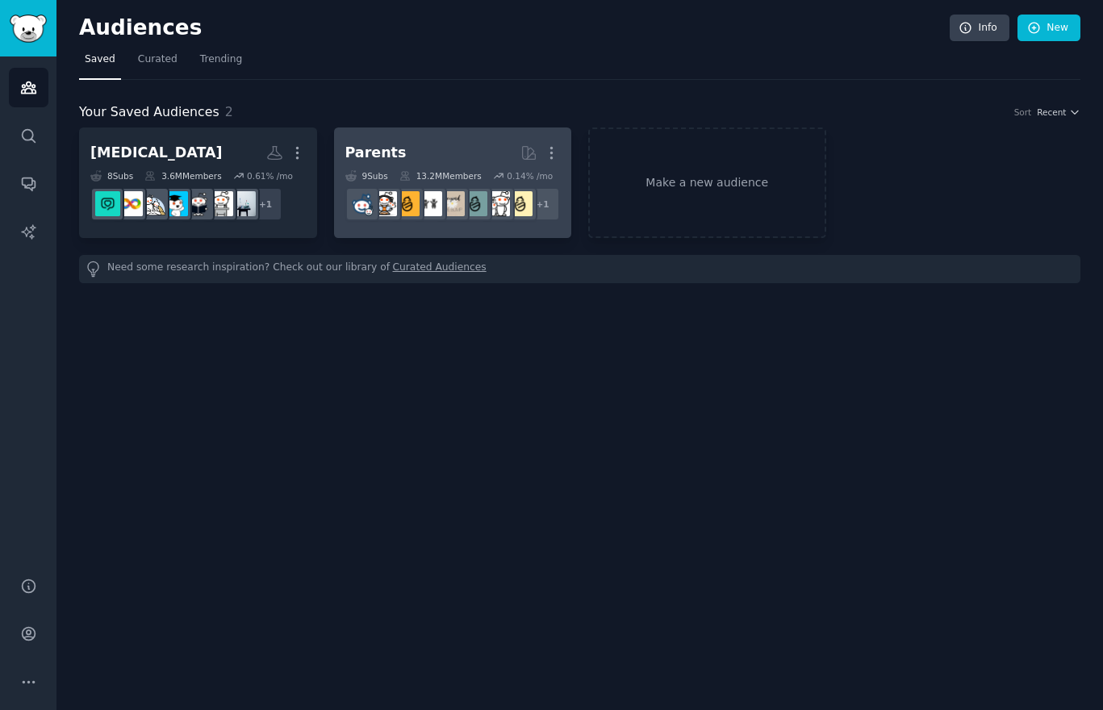
click at [428, 135] on link "Parents More 9 Sub s 13.2M Members 0.14 % /mo + 1" at bounding box center [453, 183] width 238 height 111
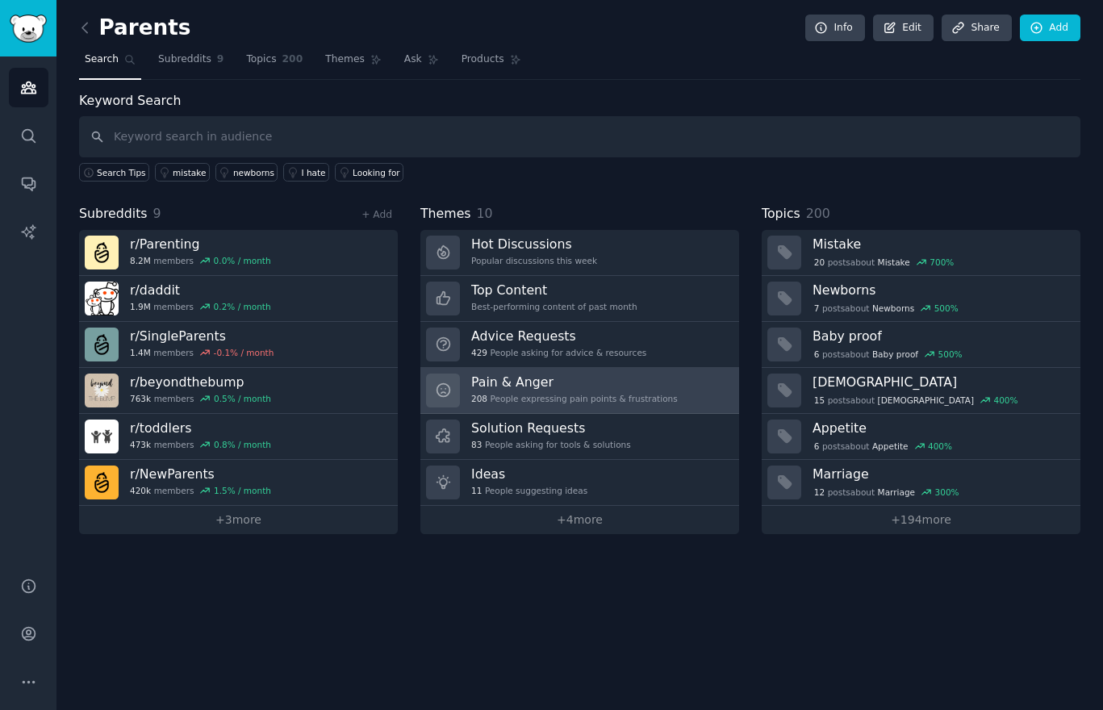
click at [618, 382] on h3 "Pain & Anger" at bounding box center [574, 382] width 207 height 17
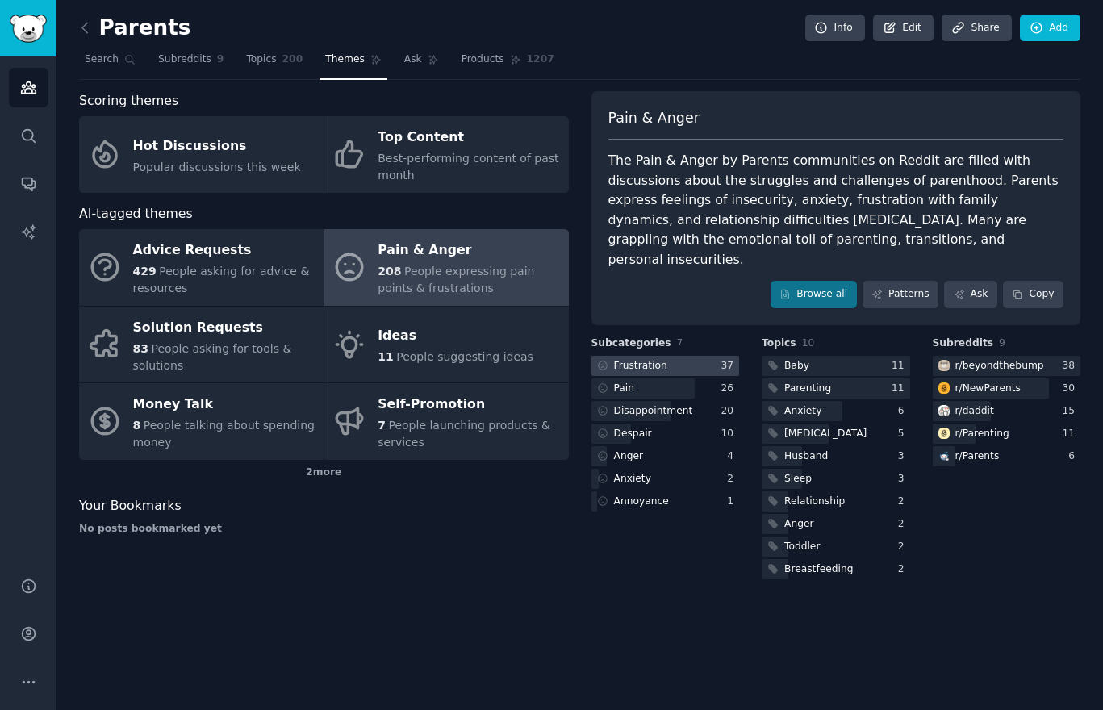
click at [654, 359] on div "Frustration" at bounding box center [640, 366] width 53 height 15
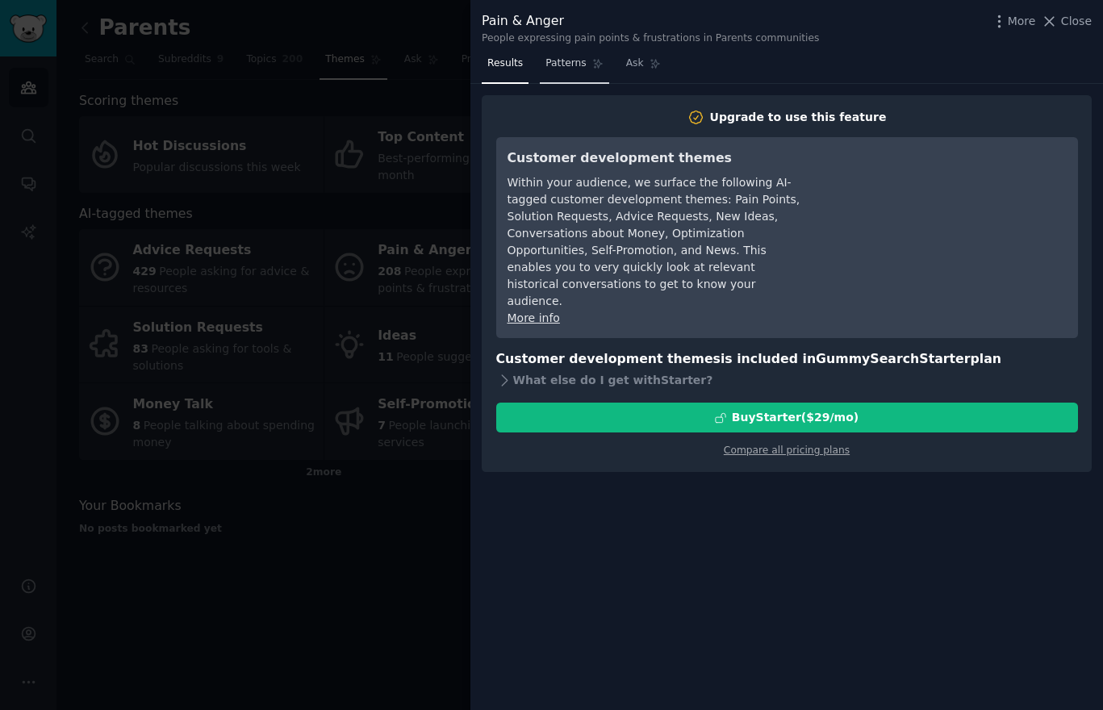
click at [577, 69] on span "Patterns" at bounding box center [566, 64] width 40 height 15
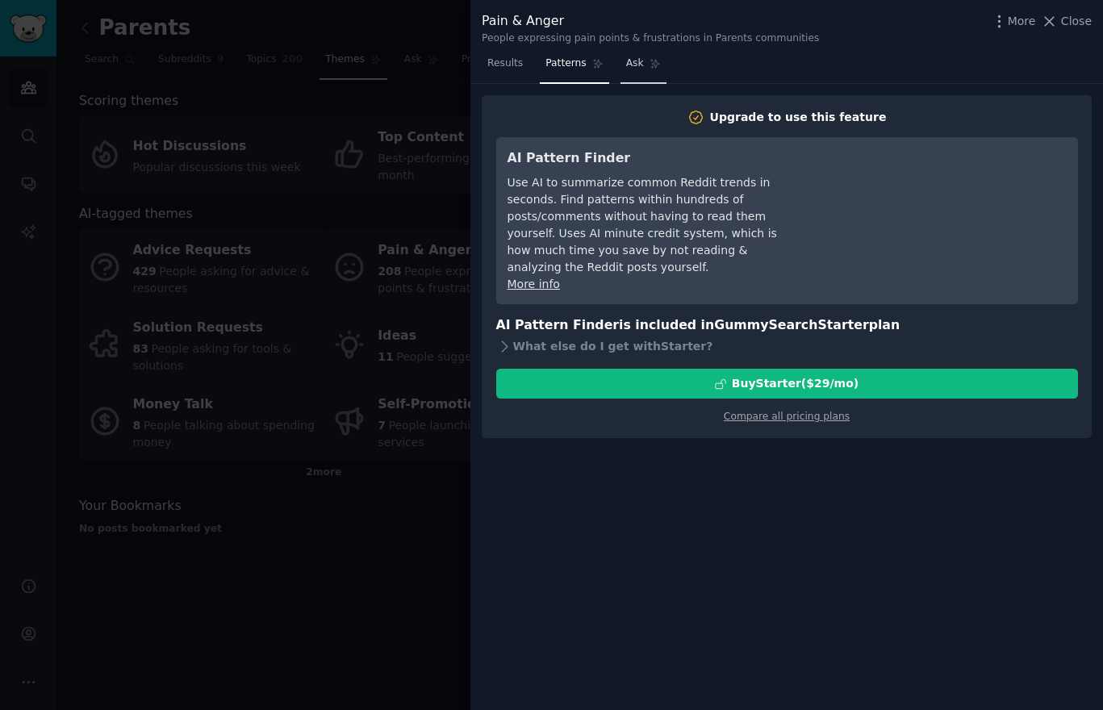
click at [641, 67] on span "Ask" at bounding box center [635, 64] width 18 height 15
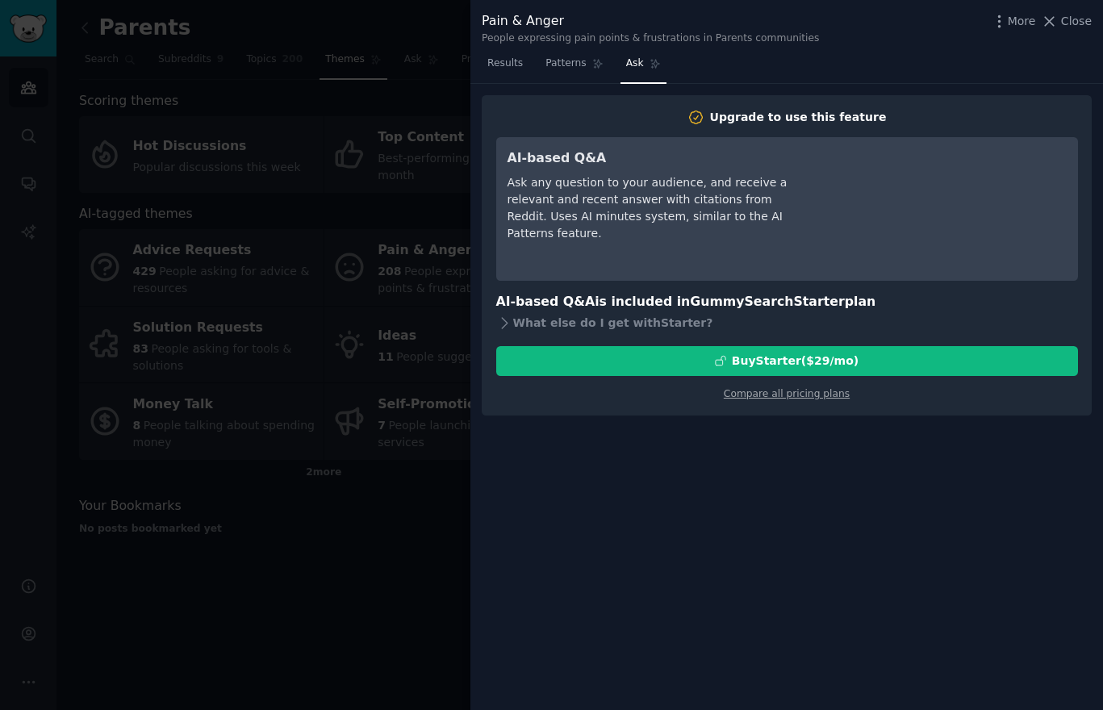
click at [384, 638] on div at bounding box center [551, 355] width 1103 height 710
